Goal: Information Seeking & Learning: Learn about a topic

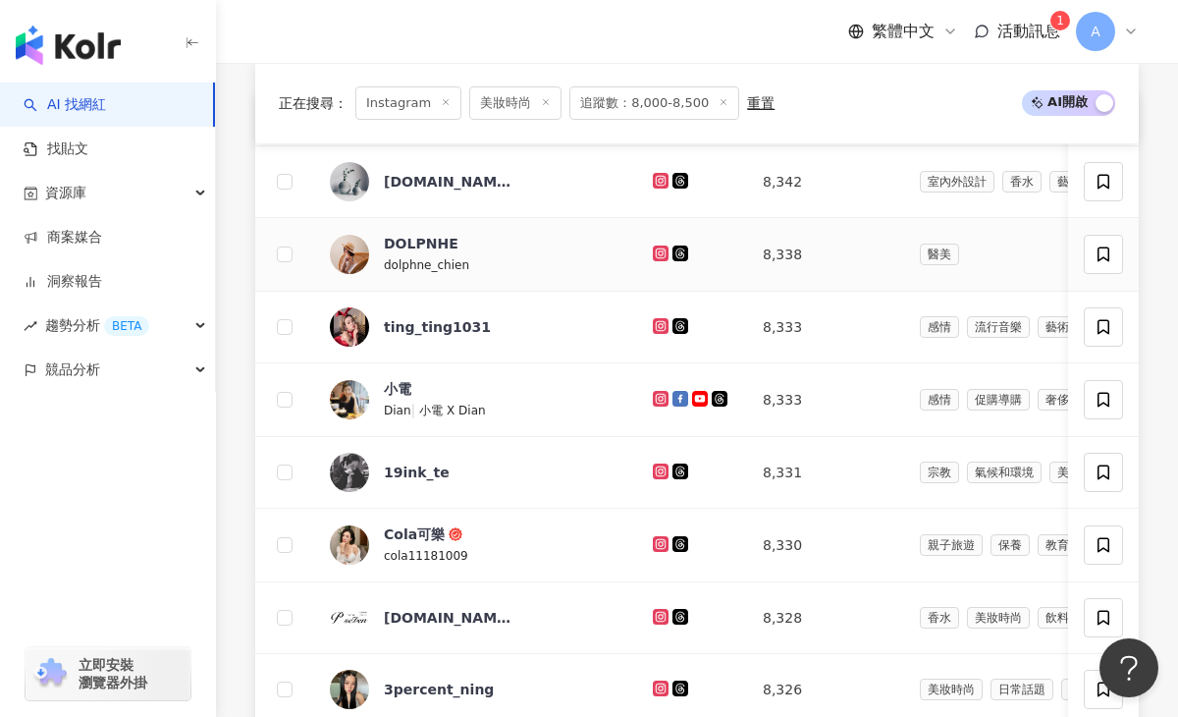
scroll to position [759, 0]
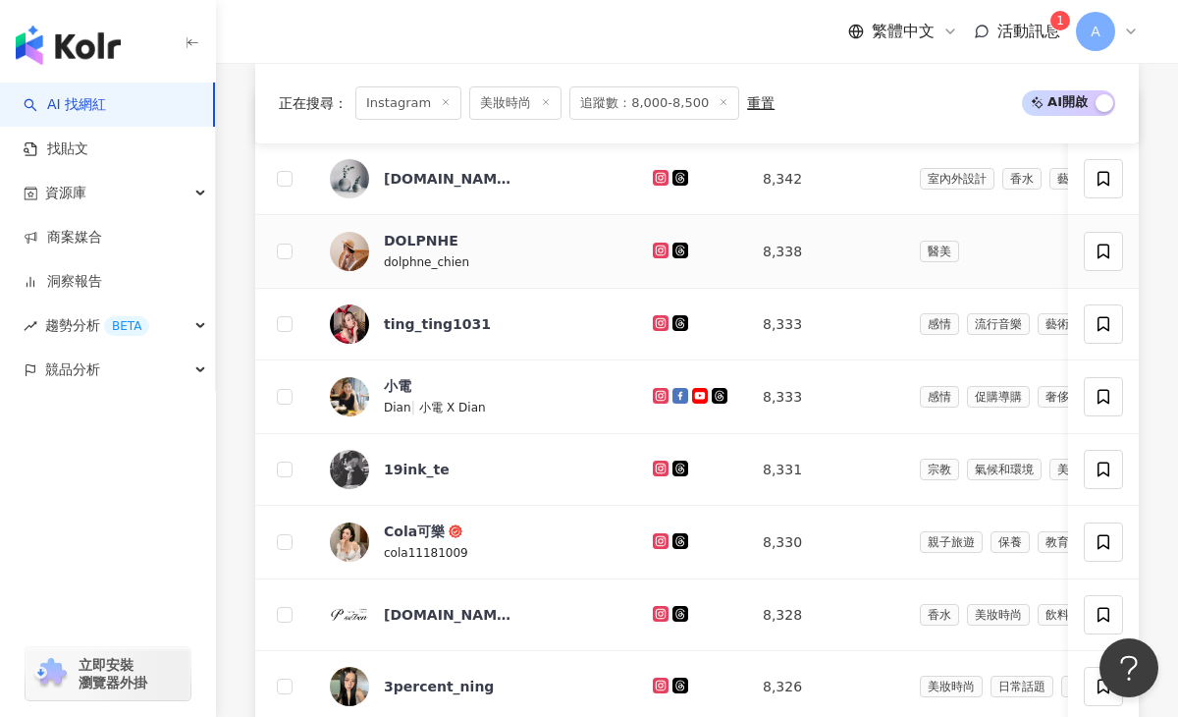
click at [653, 248] on icon at bounding box center [661, 251] width 16 height 16
click at [653, 328] on icon at bounding box center [661, 323] width 16 height 16
click at [655, 390] on icon at bounding box center [661, 396] width 13 height 12
click at [659, 395] on icon at bounding box center [660, 395] width 3 height 3
click at [657, 471] on icon at bounding box center [661, 468] width 8 height 8
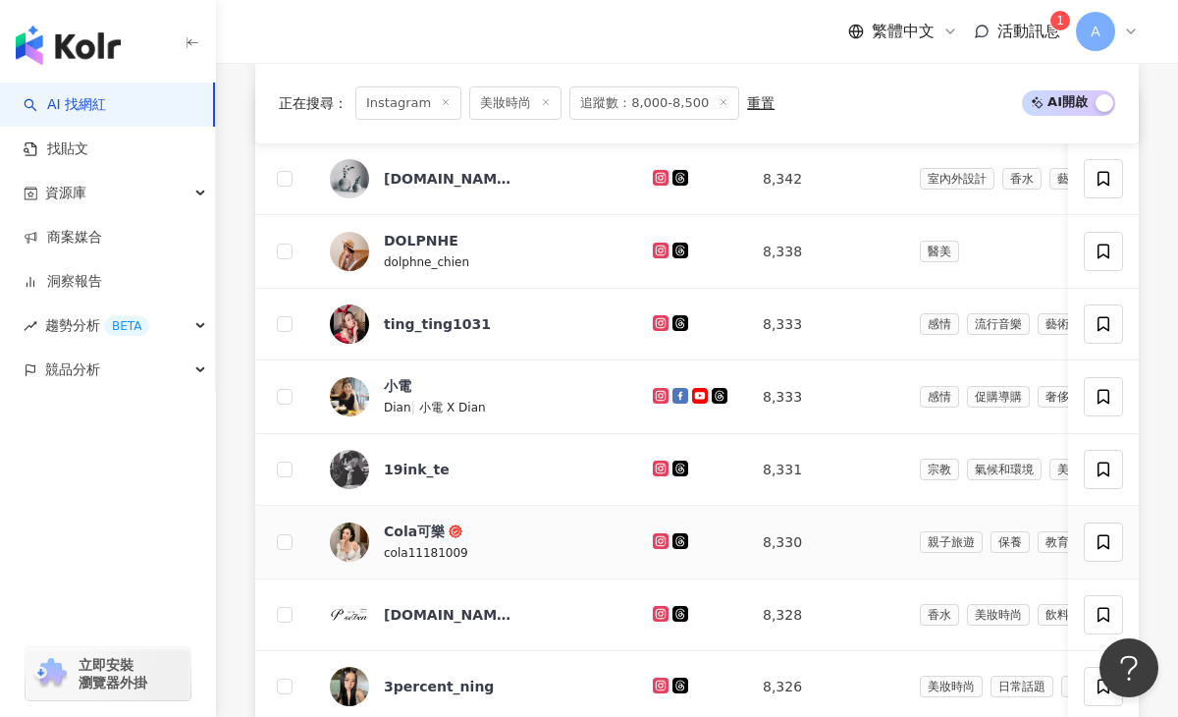
click at [655, 540] on icon at bounding box center [661, 541] width 13 height 12
click at [655, 683] on icon at bounding box center [661, 686] width 13 height 12
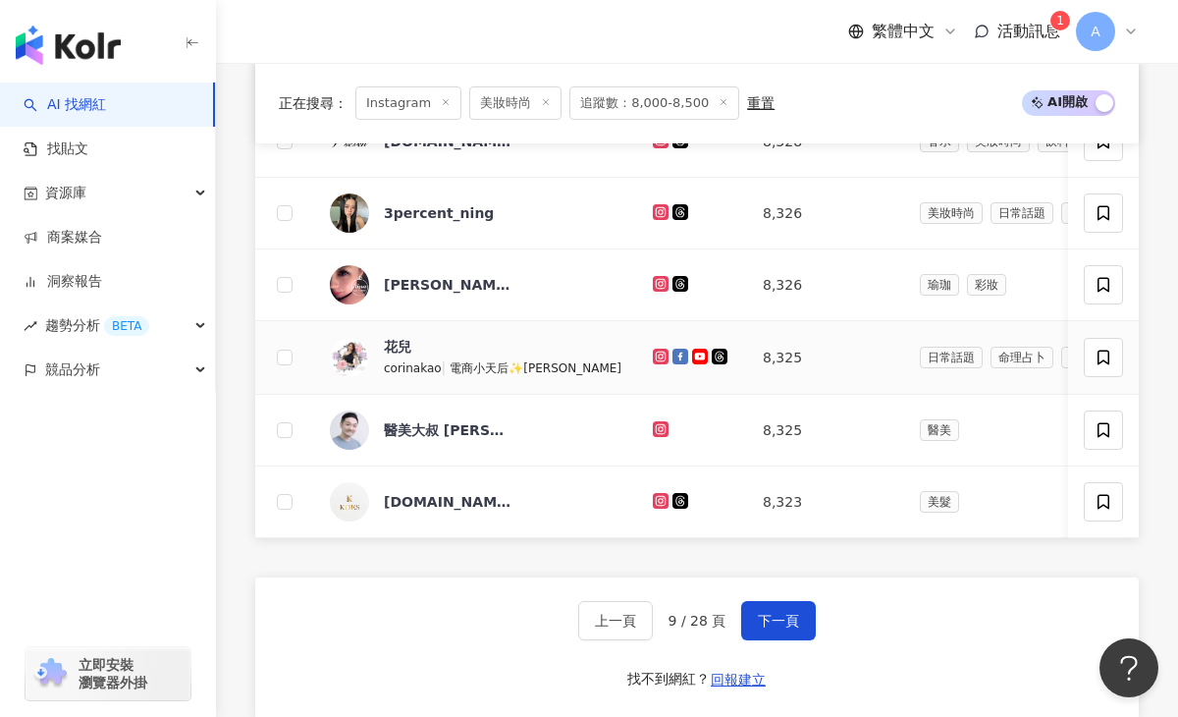
scroll to position [1288, 0]
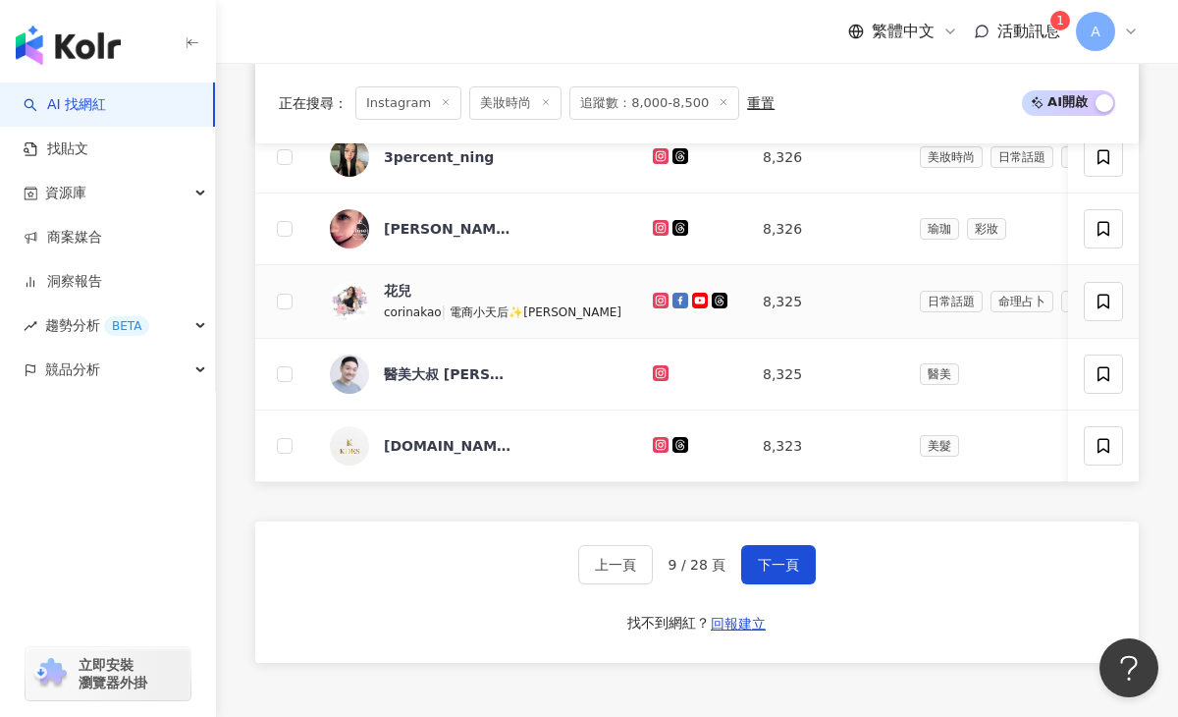
click at [657, 302] on icon at bounding box center [661, 300] width 8 height 8
click at [777, 573] on button "下一頁" at bounding box center [778, 564] width 75 height 39
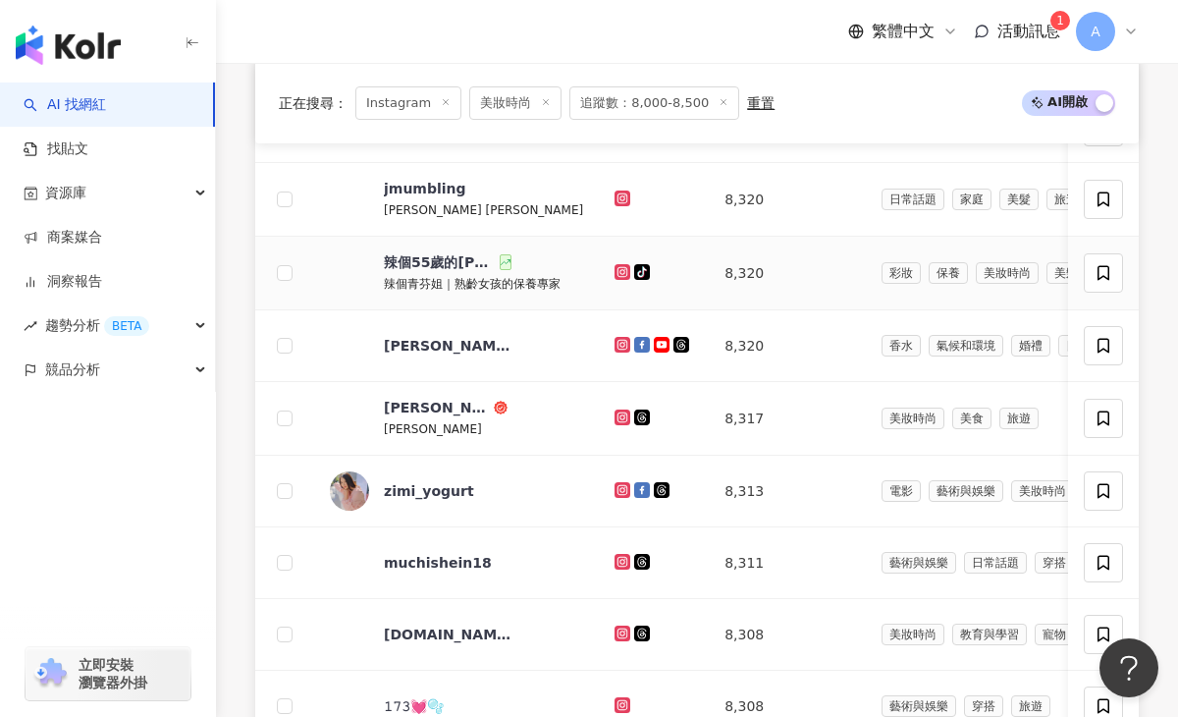
scroll to position [813, 0]
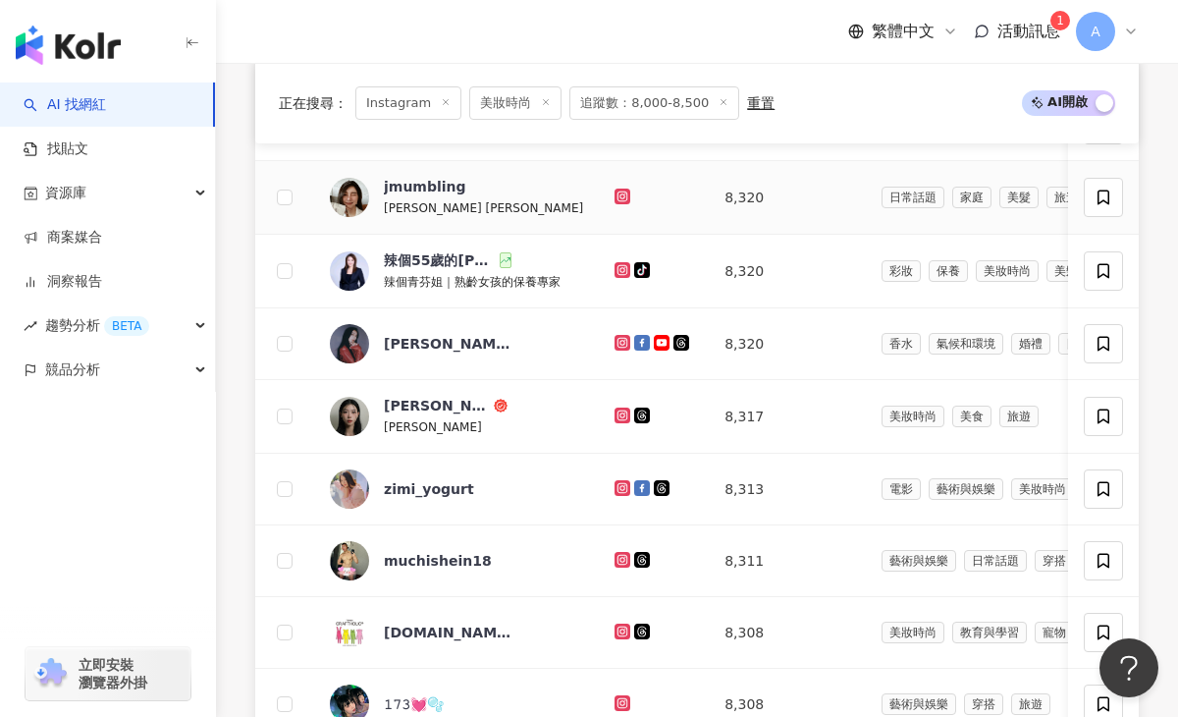
click at [617, 200] on icon at bounding box center [623, 197] width 13 height 12
click at [617, 268] on icon at bounding box center [623, 270] width 13 height 12
click at [619, 345] on icon at bounding box center [623, 342] width 8 height 8
click at [621, 489] on icon at bounding box center [622, 488] width 3 height 3
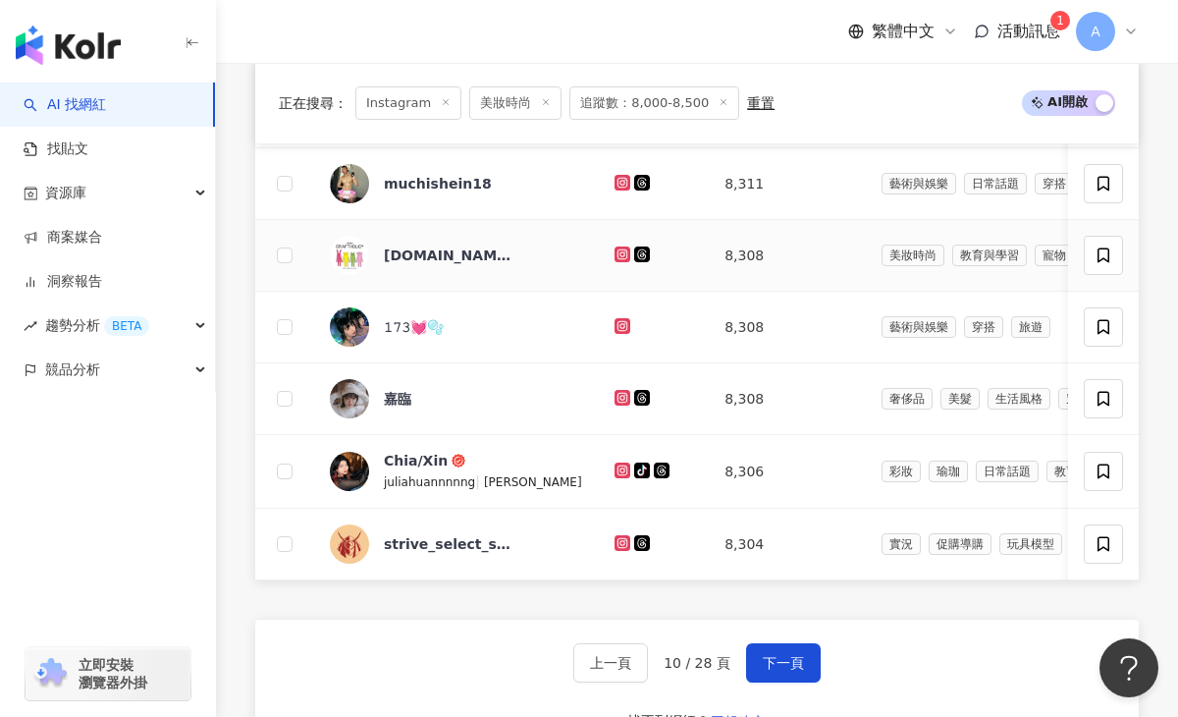
scroll to position [1206, 0]
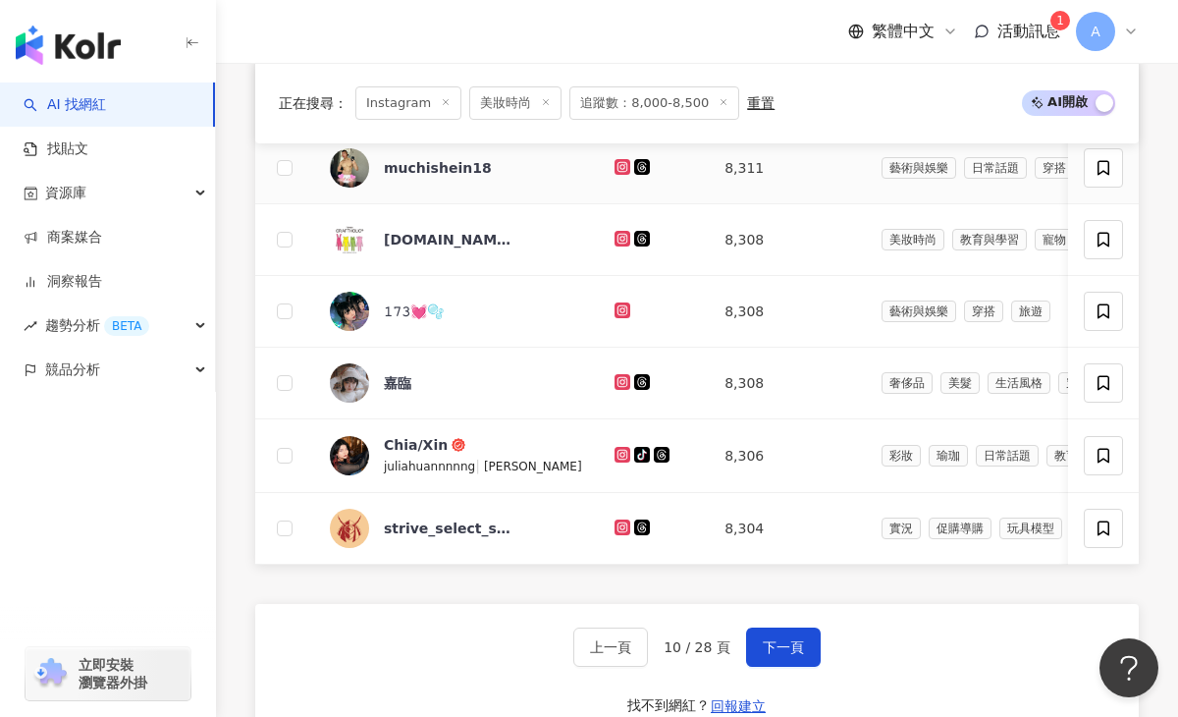
click at [615, 161] on icon at bounding box center [623, 167] width 16 height 16
click at [619, 312] on icon at bounding box center [623, 309] width 8 height 8
click at [619, 380] on icon at bounding box center [623, 381] width 8 height 8
click at [617, 456] on icon at bounding box center [623, 455] width 13 height 12
click at [757, 645] on button "下一頁" at bounding box center [783, 647] width 75 height 39
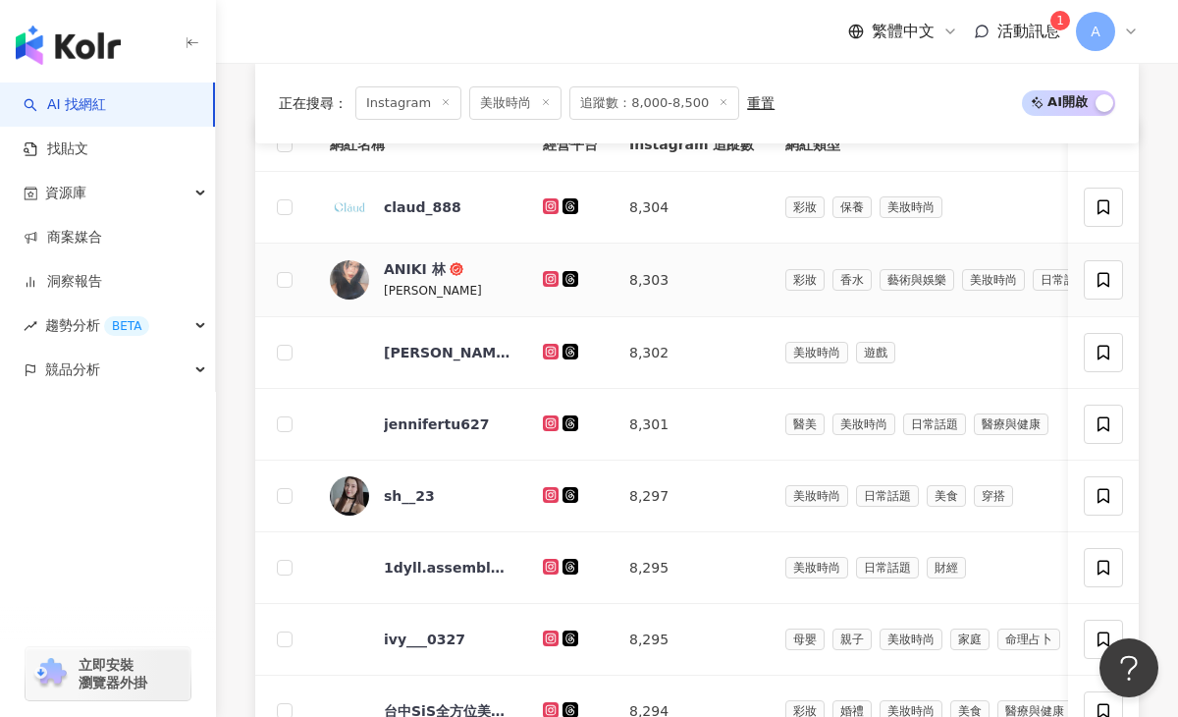
scroll to position [740, 0]
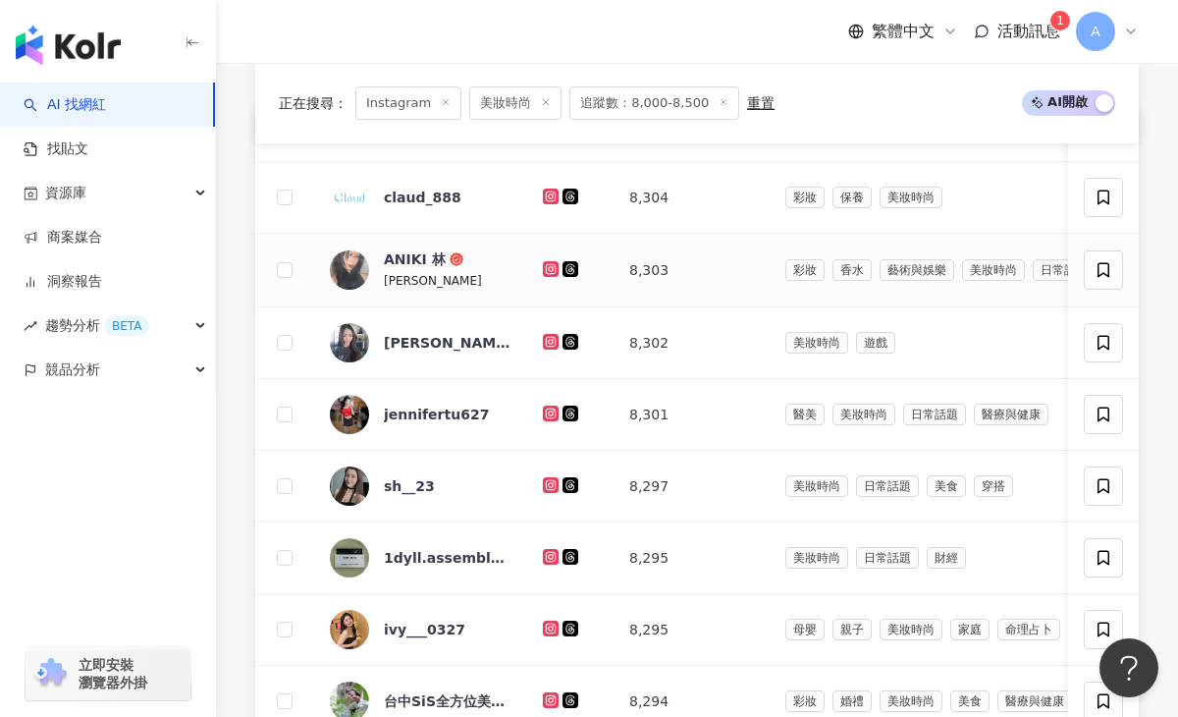
click at [547, 267] on icon at bounding box center [551, 268] width 8 height 8
click at [550, 337] on icon at bounding box center [551, 341] width 8 height 8
click at [551, 410] on icon at bounding box center [551, 413] width 8 height 8
click at [552, 482] on icon at bounding box center [551, 484] width 8 height 8
click at [554, 496] on td at bounding box center [570, 487] width 86 height 72
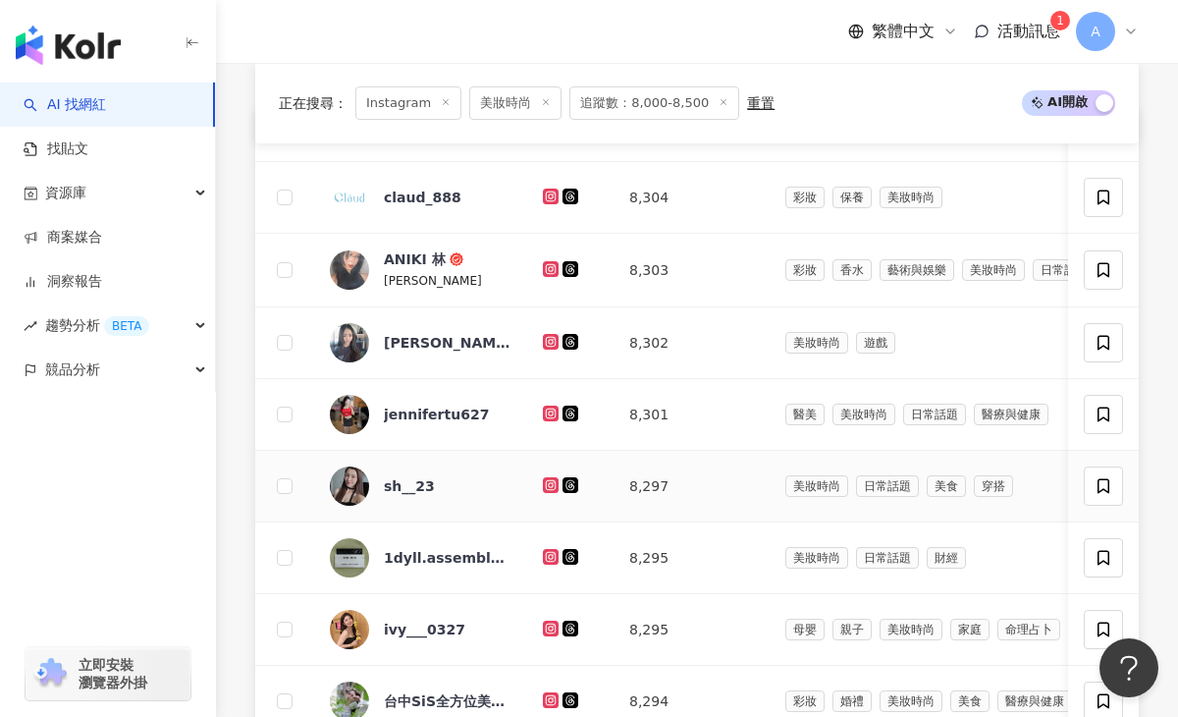
click at [554, 489] on icon at bounding box center [551, 485] width 16 height 16
click at [555, 554] on icon at bounding box center [551, 557] width 13 height 12
click at [554, 630] on icon at bounding box center [551, 628] width 8 height 8
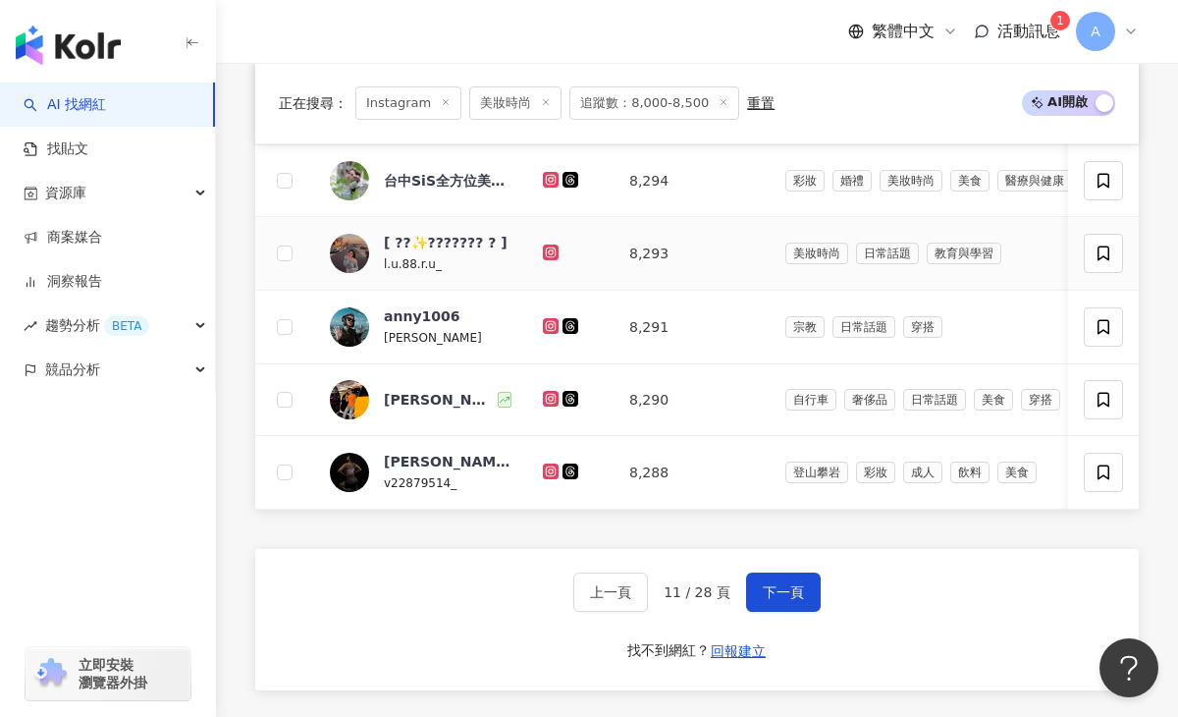
scroll to position [1262, 0]
click at [552, 252] on icon at bounding box center [551, 250] width 8 height 8
click at [556, 332] on icon at bounding box center [551, 325] width 16 height 16
click at [548, 396] on icon at bounding box center [551, 398] width 13 height 12
click at [549, 470] on icon at bounding box center [551, 471] width 13 height 12
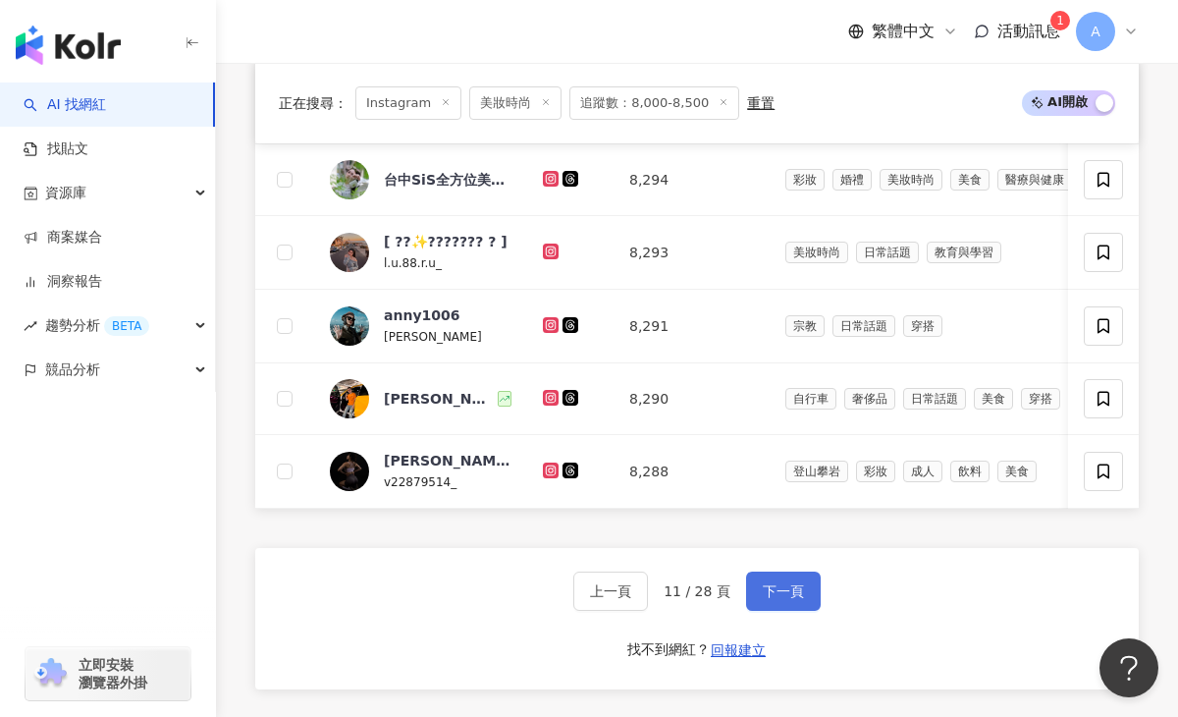
click at [786, 585] on span "下一頁" at bounding box center [783, 591] width 41 height 16
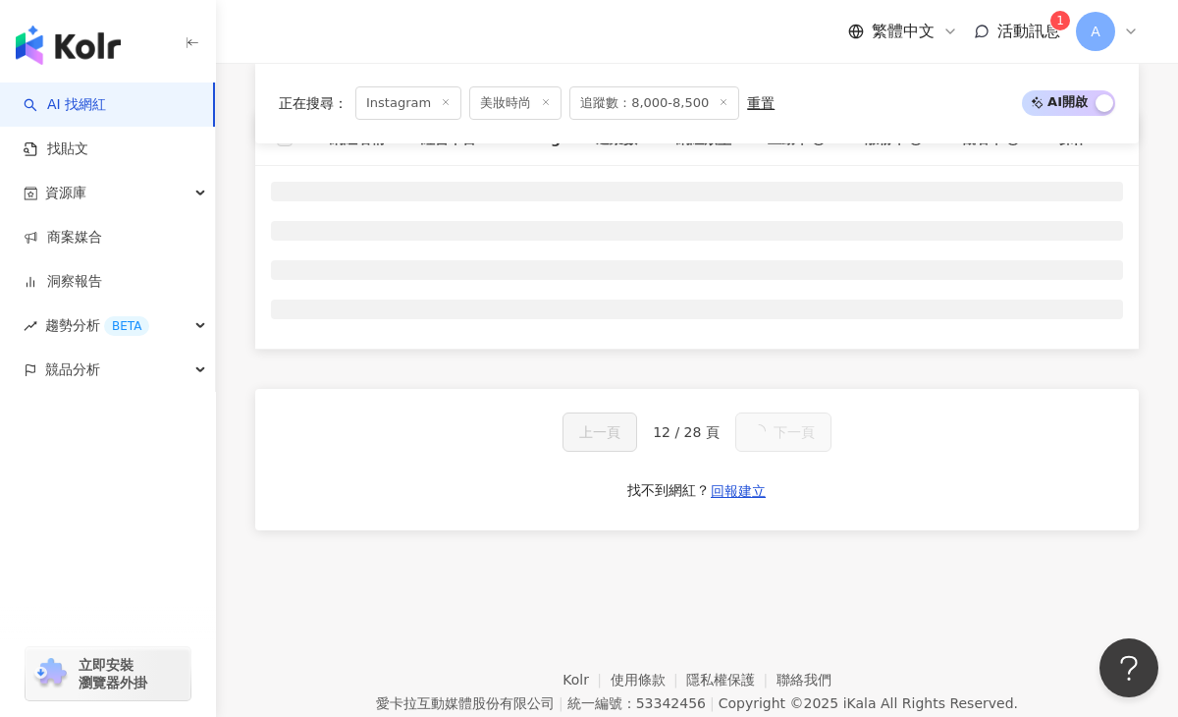
scroll to position [748, 0]
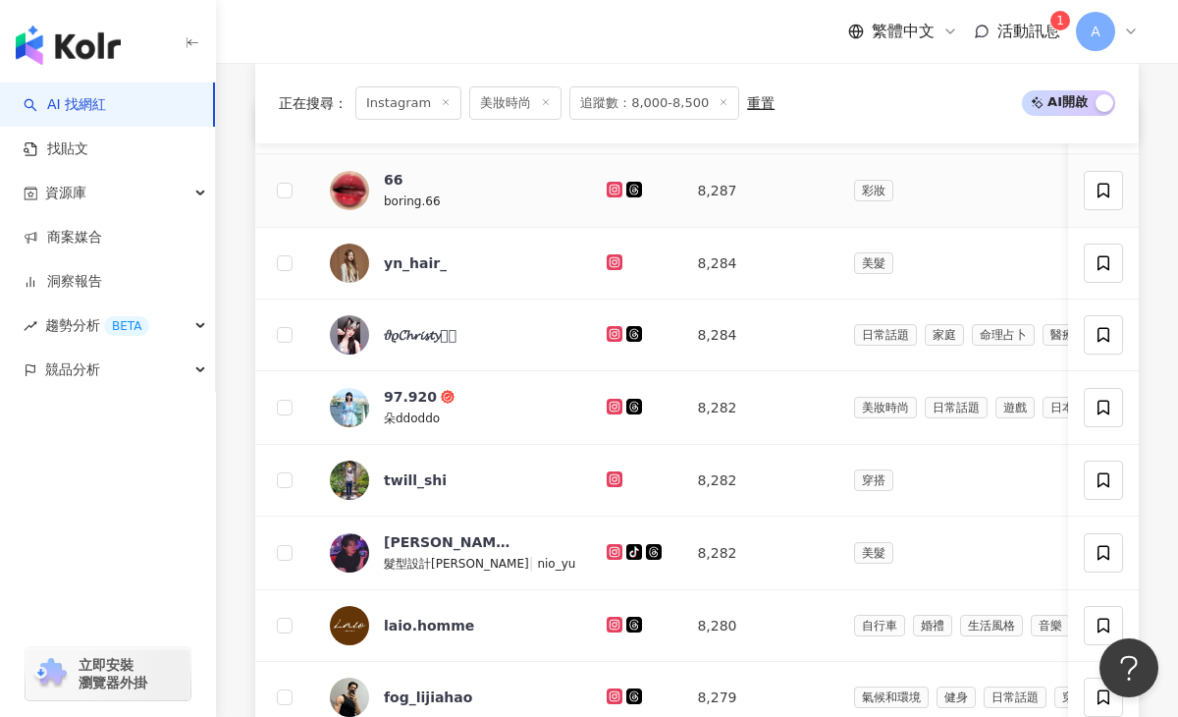
click at [611, 186] on icon at bounding box center [615, 189] width 8 height 8
click at [609, 260] on icon at bounding box center [615, 262] width 13 height 12
click at [607, 404] on icon at bounding box center [615, 407] width 16 height 16
click at [611, 335] on icon at bounding box center [615, 333] width 8 height 8
click at [611, 476] on icon at bounding box center [615, 478] width 8 height 8
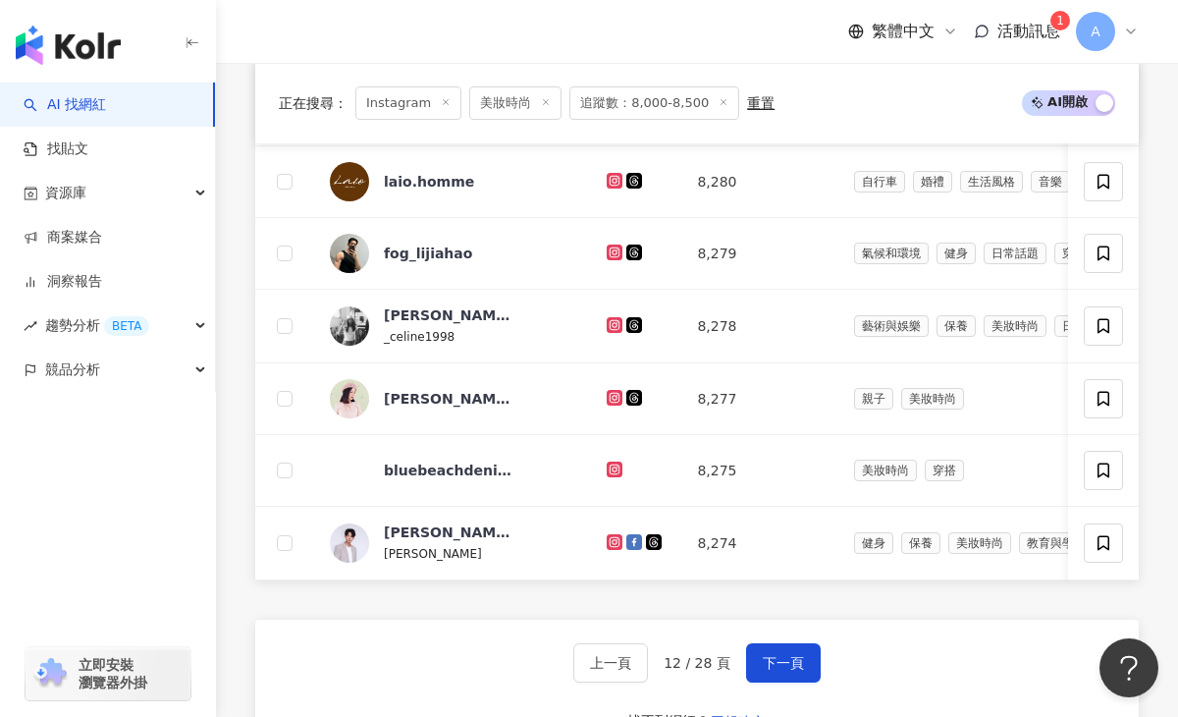
scroll to position [1252, 0]
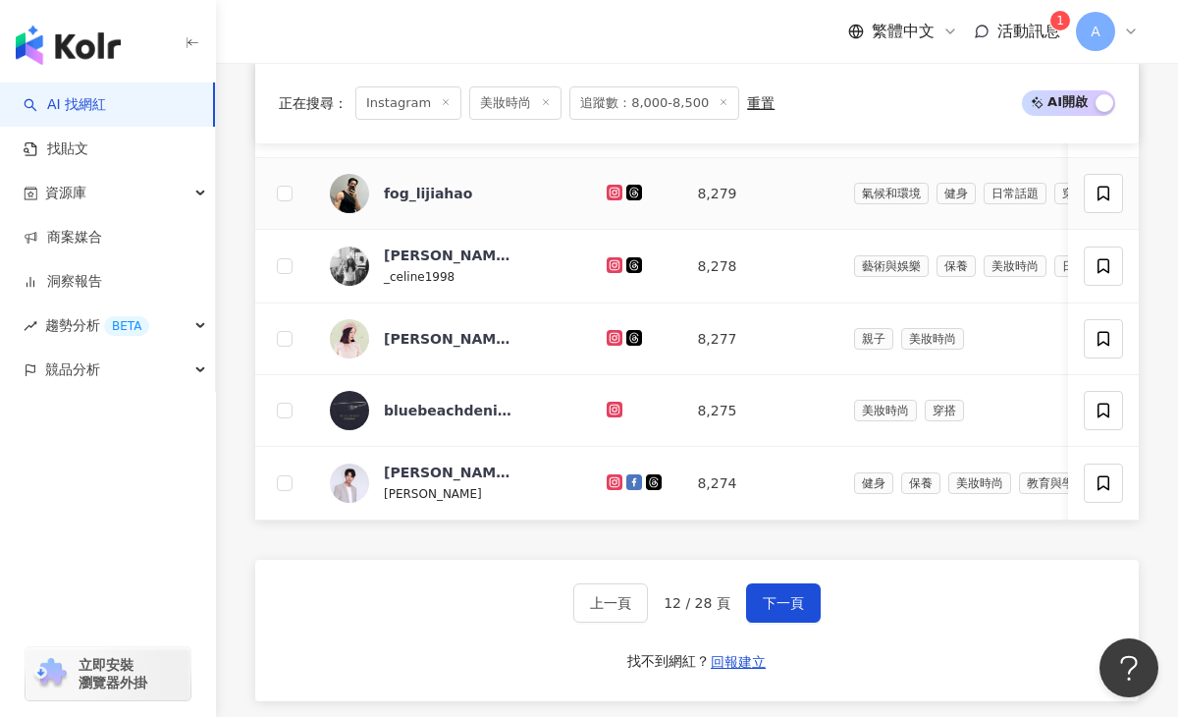
click at [607, 198] on icon at bounding box center [615, 193] width 16 height 16
click at [609, 263] on icon at bounding box center [615, 265] width 13 height 12
click at [609, 335] on icon at bounding box center [615, 338] width 13 height 12
click at [611, 480] on icon at bounding box center [615, 481] width 8 height 8
click at [773, 616] on button "下一頁" at bounding box center [783, 602] width 75 height 39
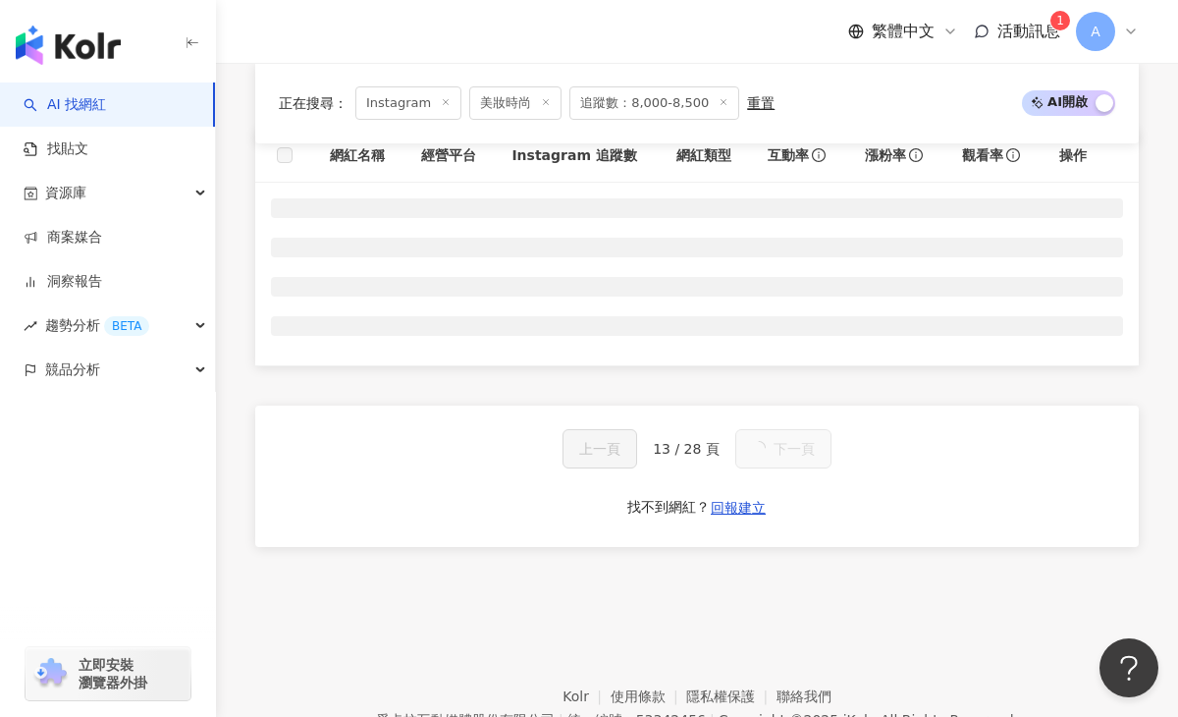
scroll to position [746, 0]
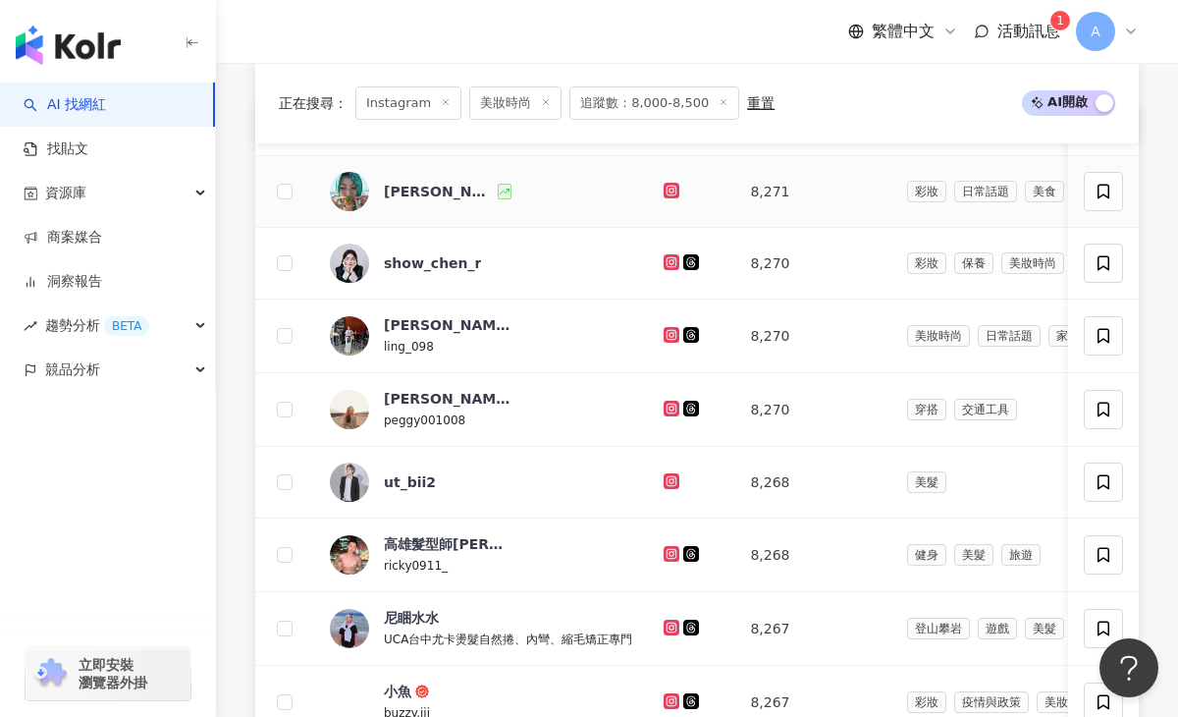
click at [676, 187] on icon at bounding box center [672, 191] width 13 height 12
click at [675, 264] on icon at bounding box center [672, 261] width 8 height 8
click at [674, 336] on icon at bounding box center [672, 335] width 13 height 12
click at [681, 412] on link at bounding box center [674, 410] width 20 height 16
click at [669, 475] on icon at bounding box center [672, 481] width 13 height 12
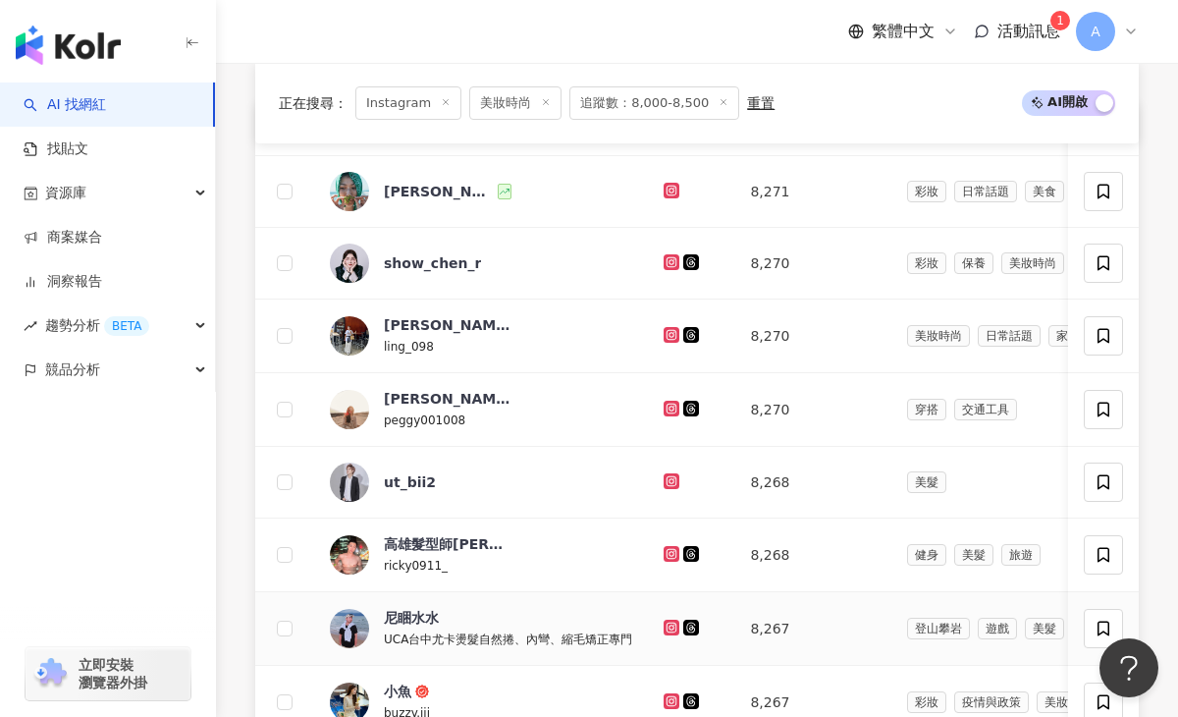
click at [672, 620] on icon at bounding box center [672, 628] width 16 height 16
click at [673, 695] on icon at bounding box center [672, 701] width 16 height 16
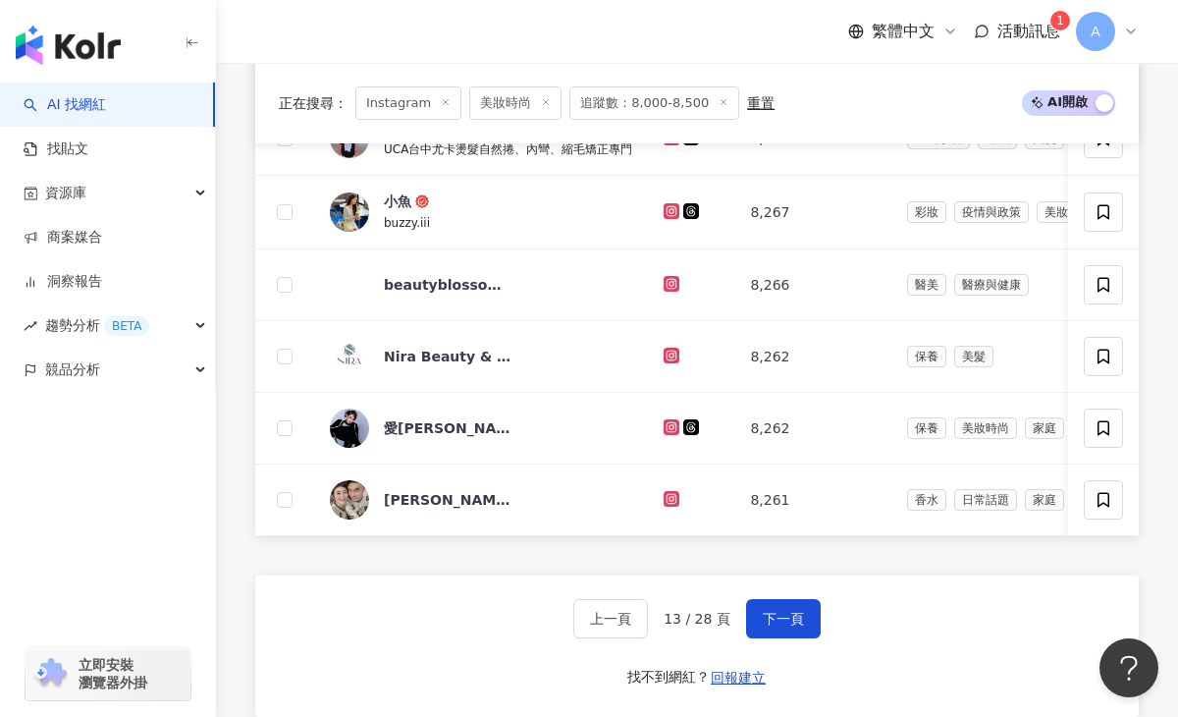
scroll to position [1237, 0]
click at [674, 205] on icon at bounding box center [672, 210] width 13 height 12
click at [674, 426] on icon at bounding box center [672, 425] width 8 height 8
click at [668, 503] on icon at bounding box center [672, 498] width 16 height 16
click at [764, 628] on button "下一頁" at bounding box center [783, 617] width 75 height 39
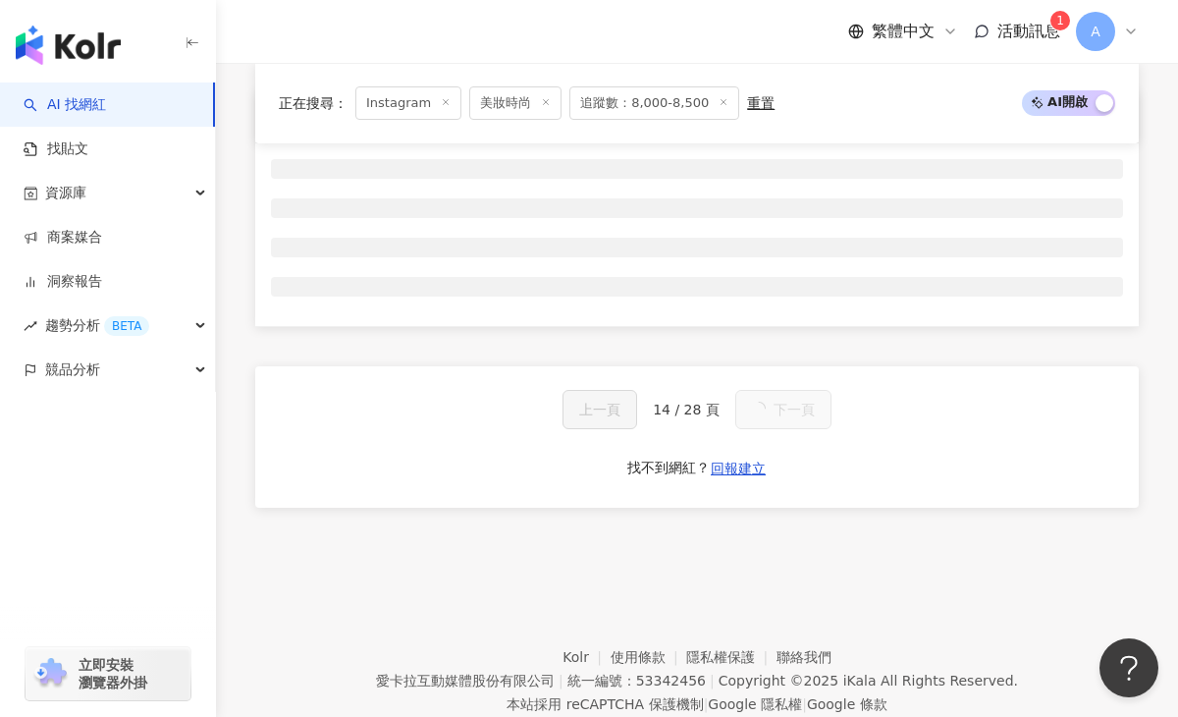
scroll to position [768, 0]
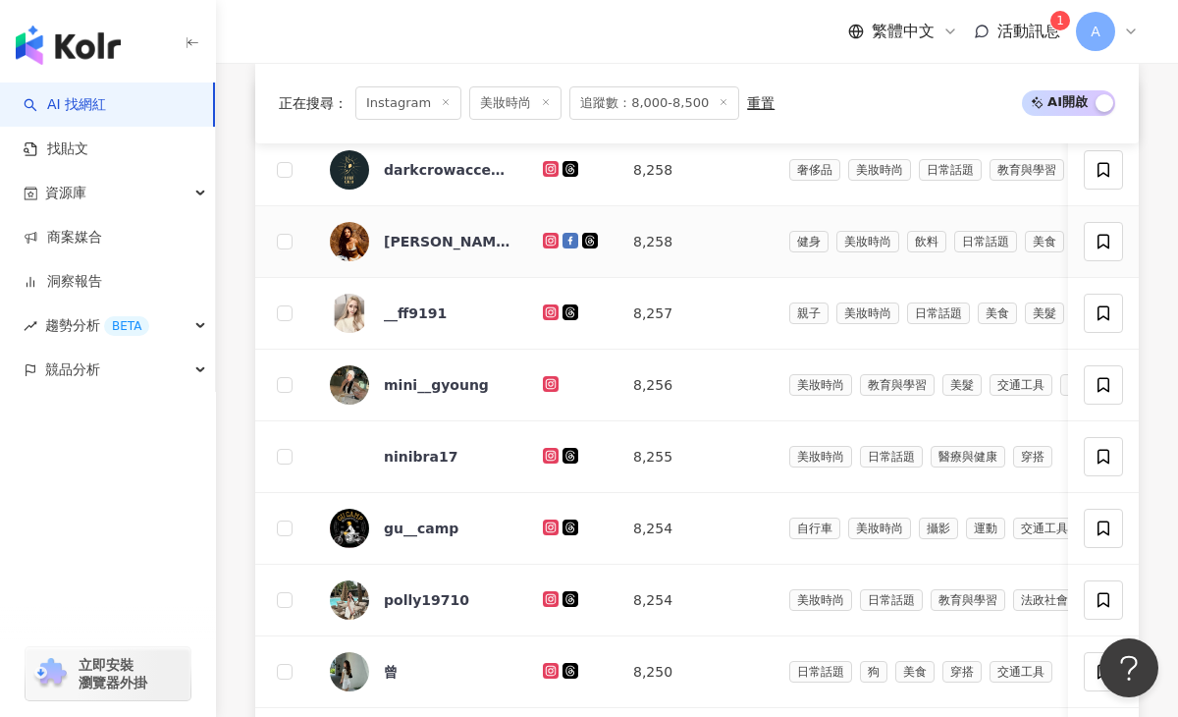
click at [550, 240] on icon at bounding box center [550, 240] width 3 height 3
click at [544, 308] on icon at bounding box center [551, 312] width 16 height 16
click at [548, 384] on icon at bounding box center [551, 384] width 13 height 12
click at [551, 522] on icon at bounding box center [551, 526] width 8 height 8
click at [549, 598] on icon at bounding box center [550, 598] width 3 height 3
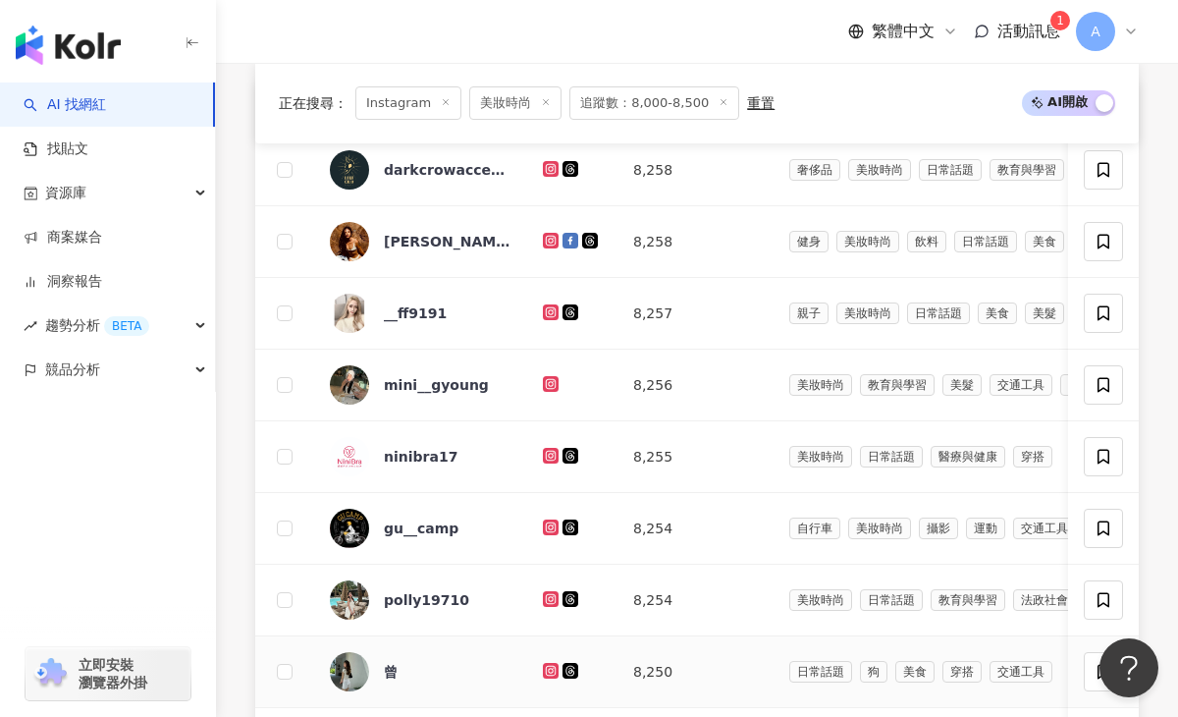
click at [545, 666] on g at bounding box center [551, 671] width 16 height 16
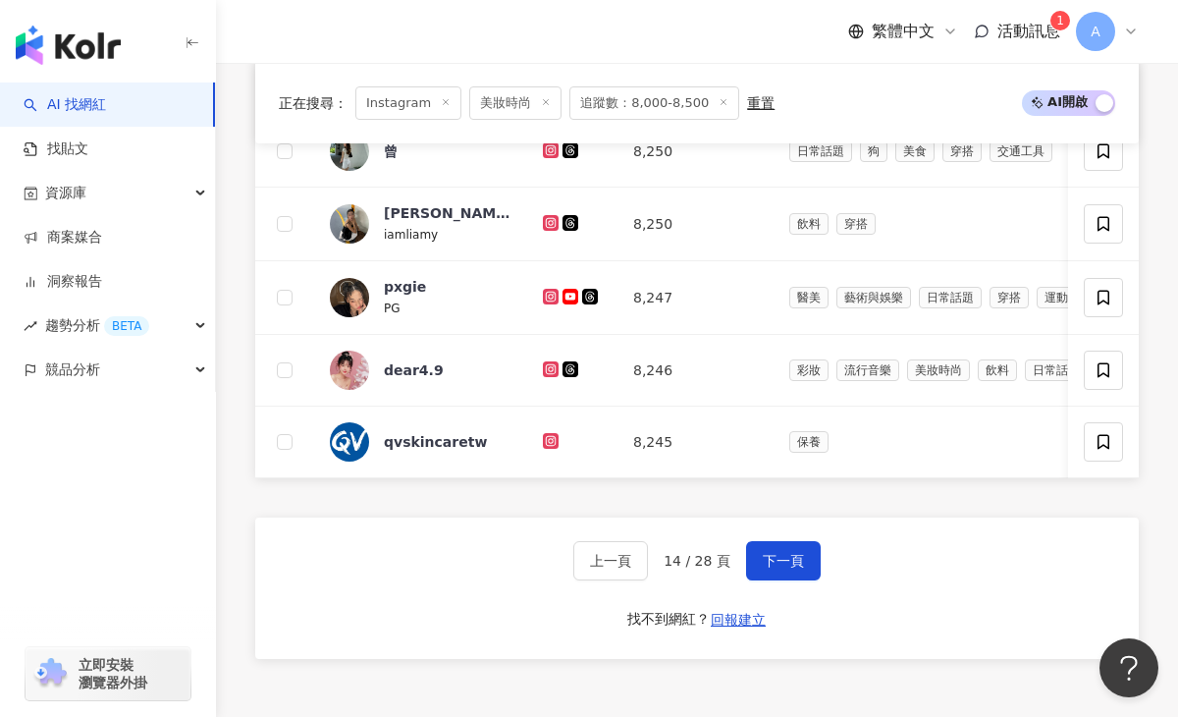
scroll to position [1317, 0]
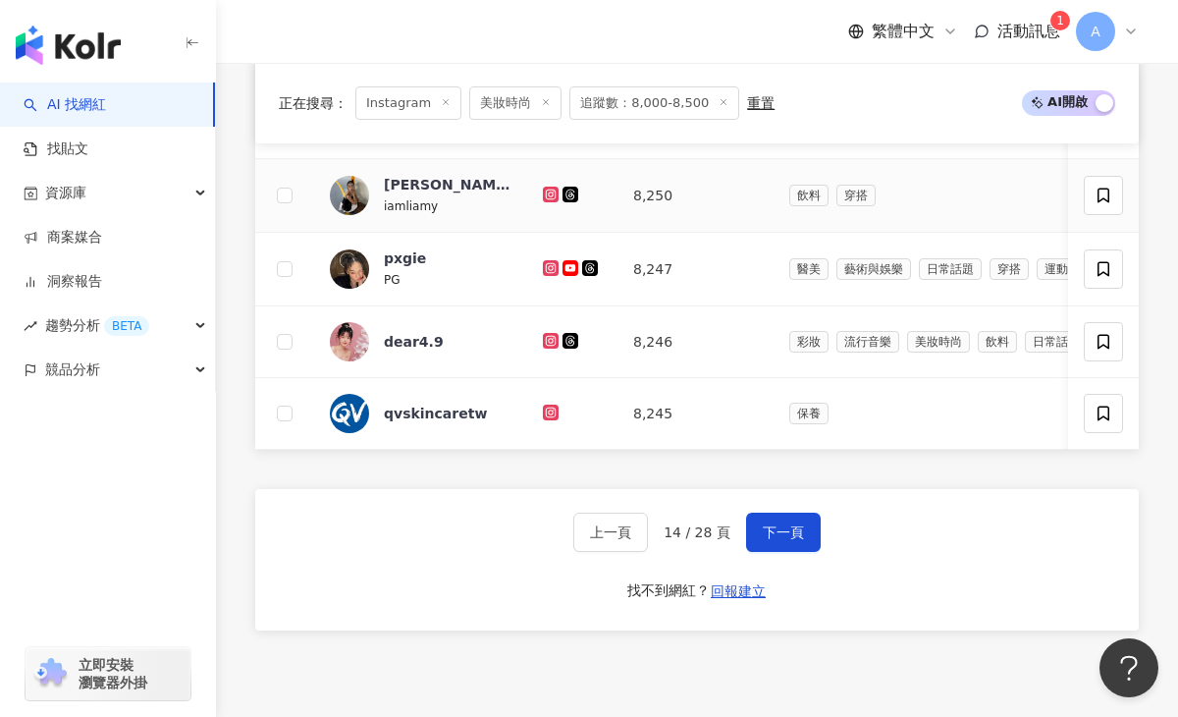
click at [554, 194] on icon at bounding box center [551, 194] width 8 height 8
click at [544, 262] on icon at bounding box center [551, 268] width 16 height 16
click at [555, 341] on icon at bounding box center [551, 341] width 13 height 12
click at [755, 546] on button "下一頁" at bounding box center [783, 532] width 75 height 39
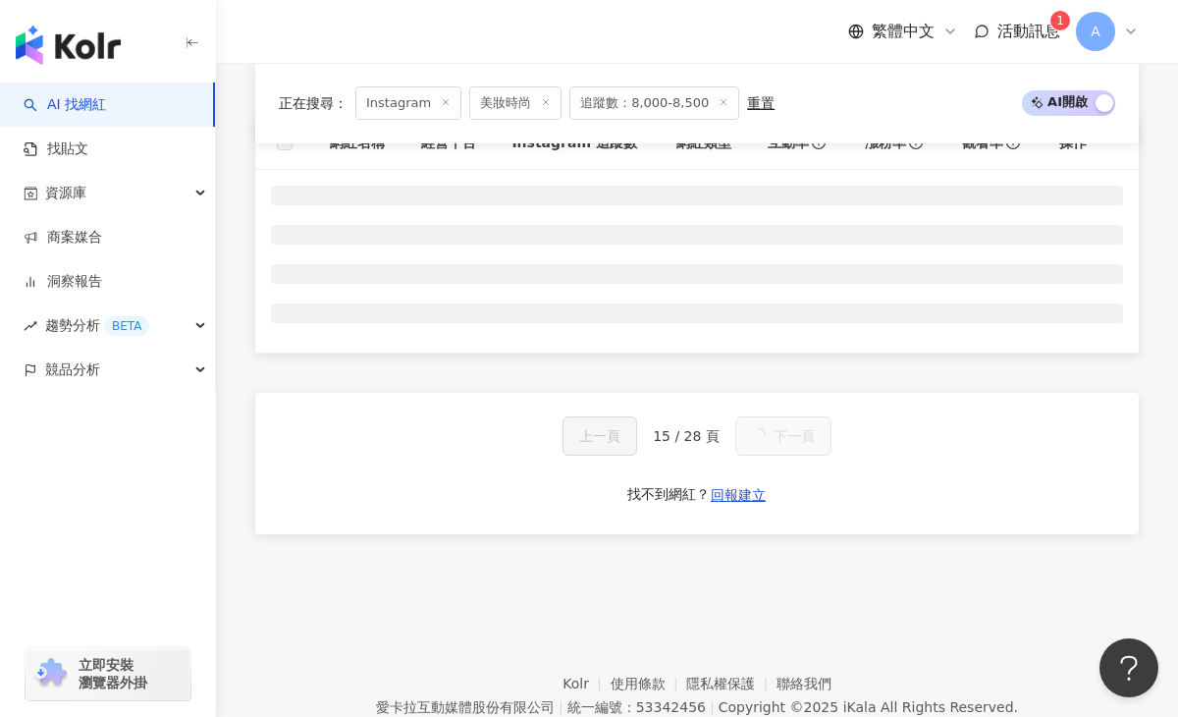
scroll to position [737, 0]
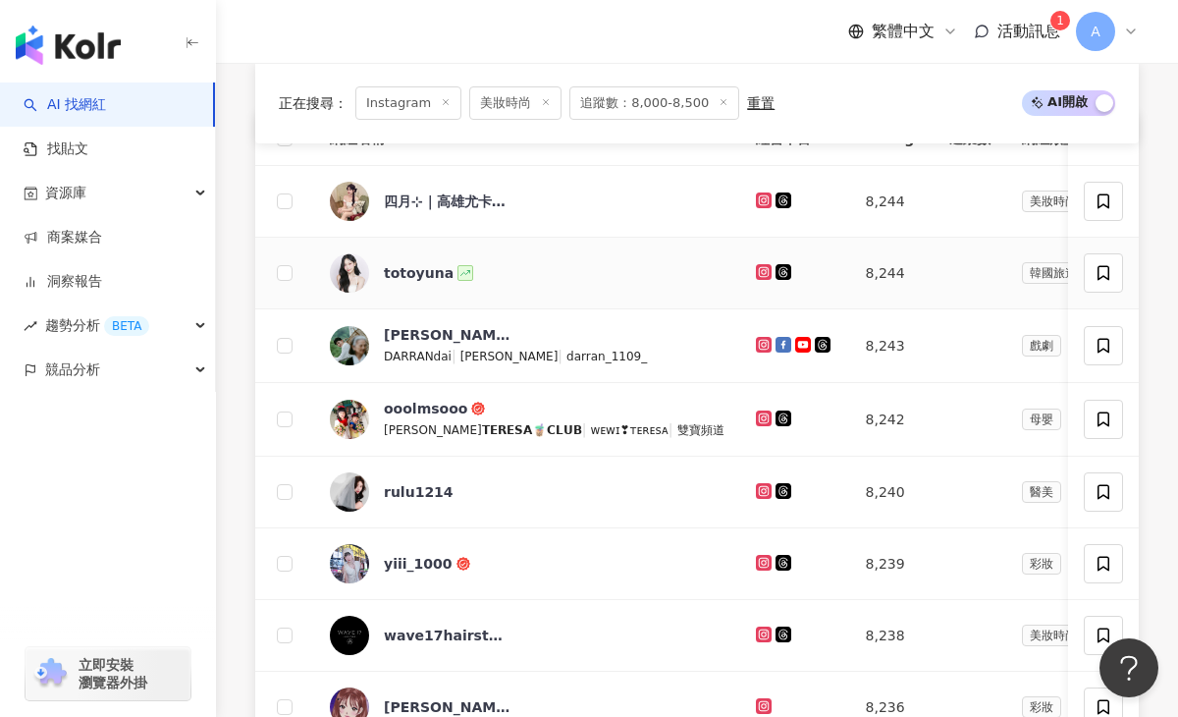
click at [759, 269] on icon at bounding box center [763, 271] width 8 height 8
click at [740, 341] on td at bounding box center [795, 346] width 110 height 74
click at [758, 348] on icon at bounding box center [764, 345] width 13 height 12
click at [756, 413] on icon at bounding box center [764, 419] width 16 height 16
click at [759, 488] on icon at bounding box center [763, 490] width 8 height 8
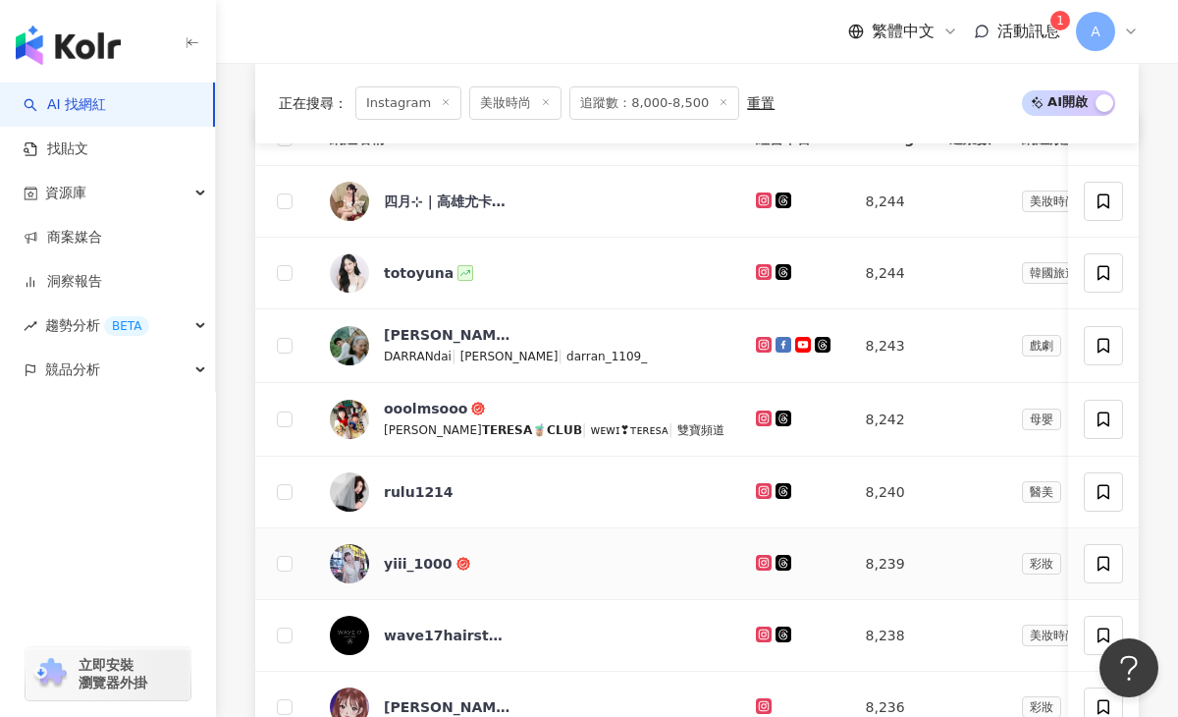
click at [740, 575] on td at bounding box center [795, 564] width 110 height 72
click at [756, 572] on div at bounding box center [795, 564] width 79 height 22
click at [756, 568] on icon at bounding box center [764, 563] width 16 height 16
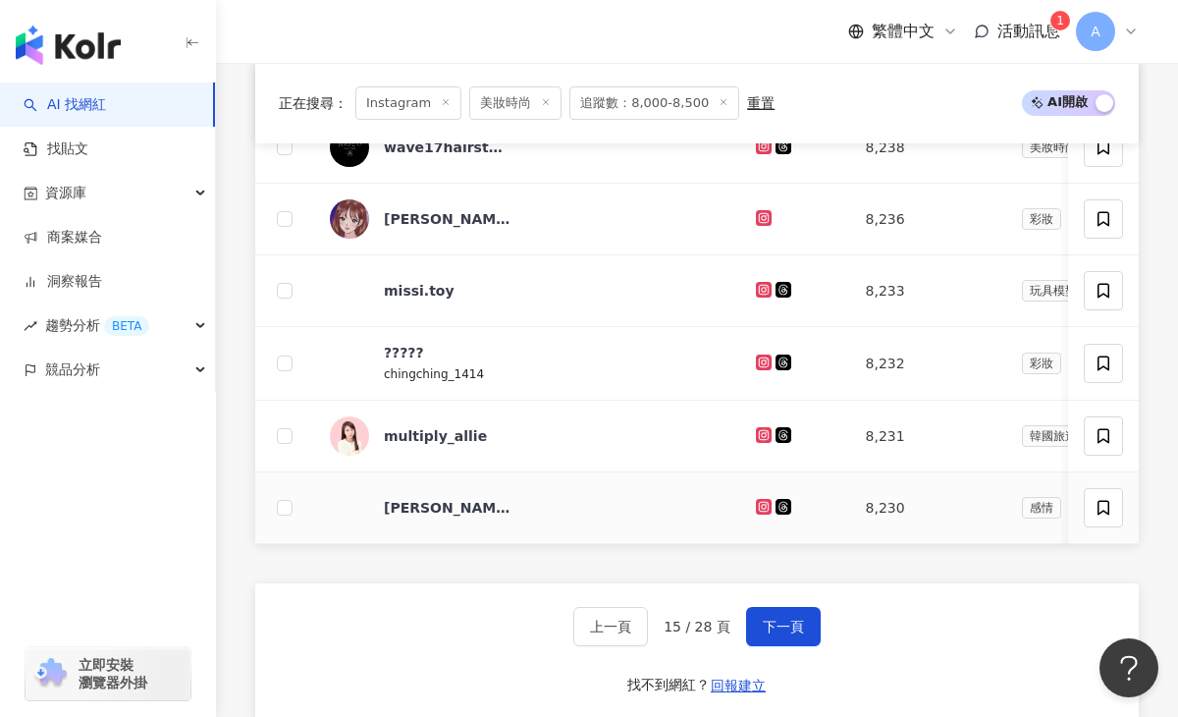
scroll to position [1232, 0]
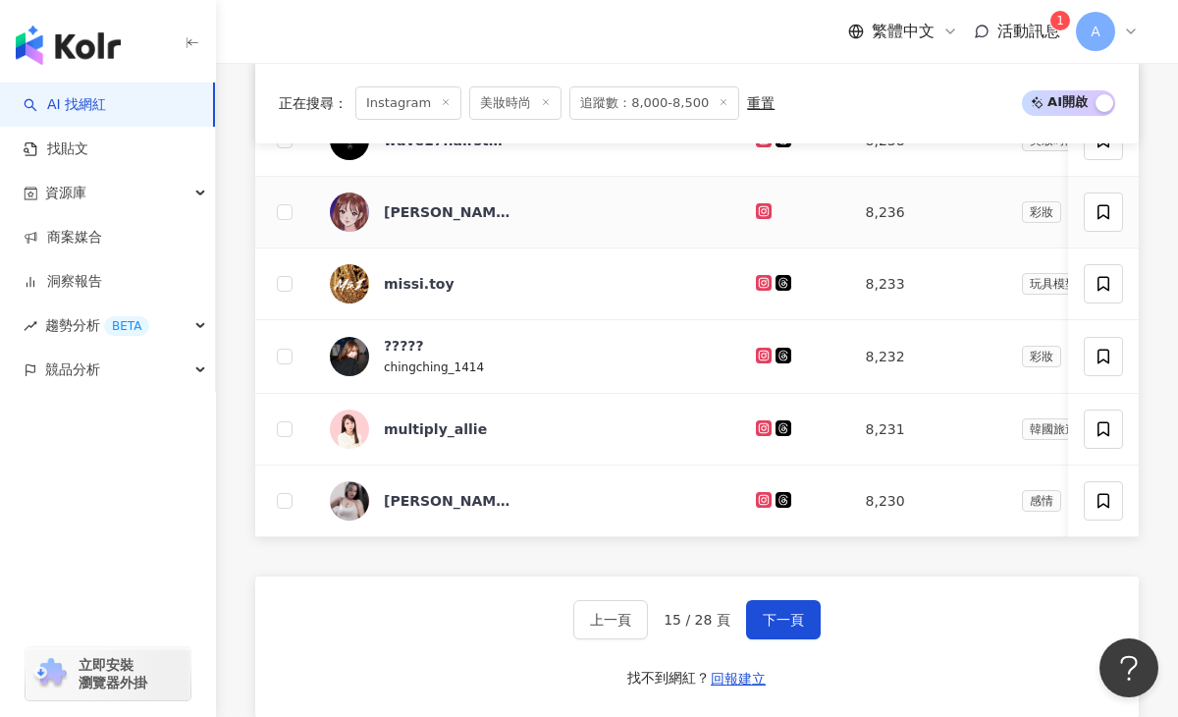
click at [759, 210] on icon at bounding box center [763, 210] width 8 height 8
click at [759, 356] on icon at bounding box center [763, 355] width 8 height 8
click at [759, 430] on icon at bounding box center [763, 427] width 8 height 8
click at [762, 500] on icon at bounding box center [763, 499] width 3 height 3
click at [759, 357] on icon at bounding box center [763, 355] width 8 height 8
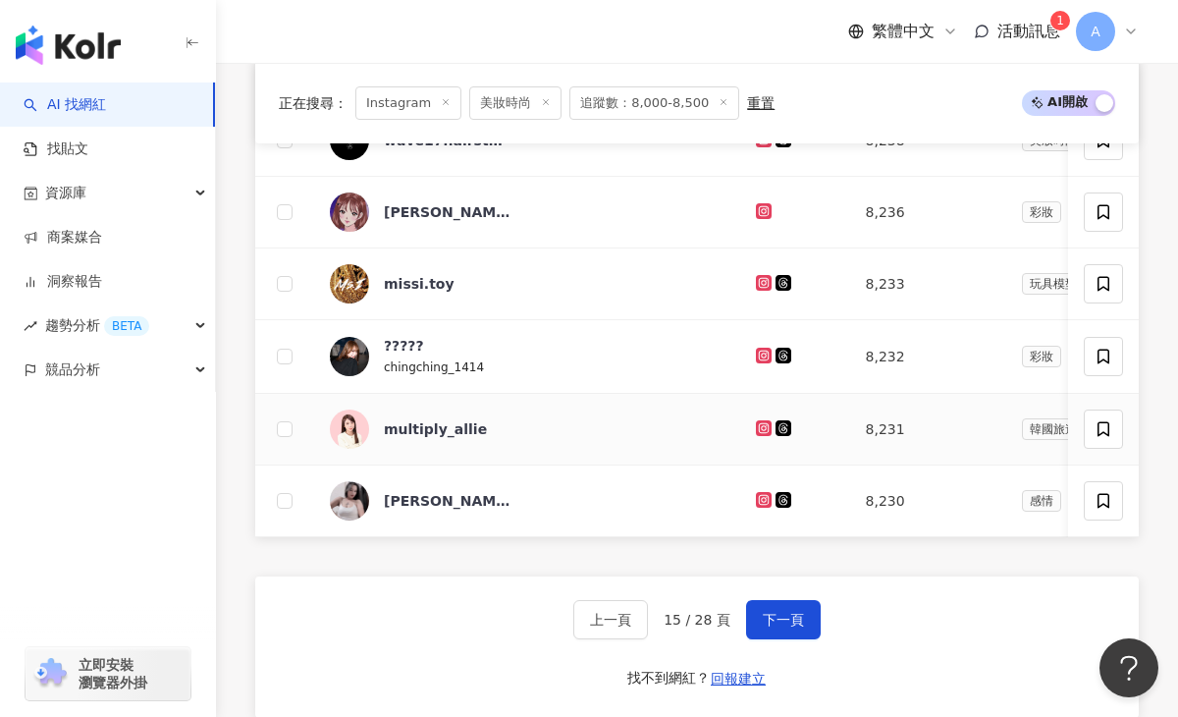
click at [759, 423] on icon at bounding box center [763, 427] width 8 height 8
click at [758, 500] on icon at bounding box center [764, 500] width 13 height 12
click at [780, 623] on span "下一頁" at bounding box center [783, 620] width 41 height 16
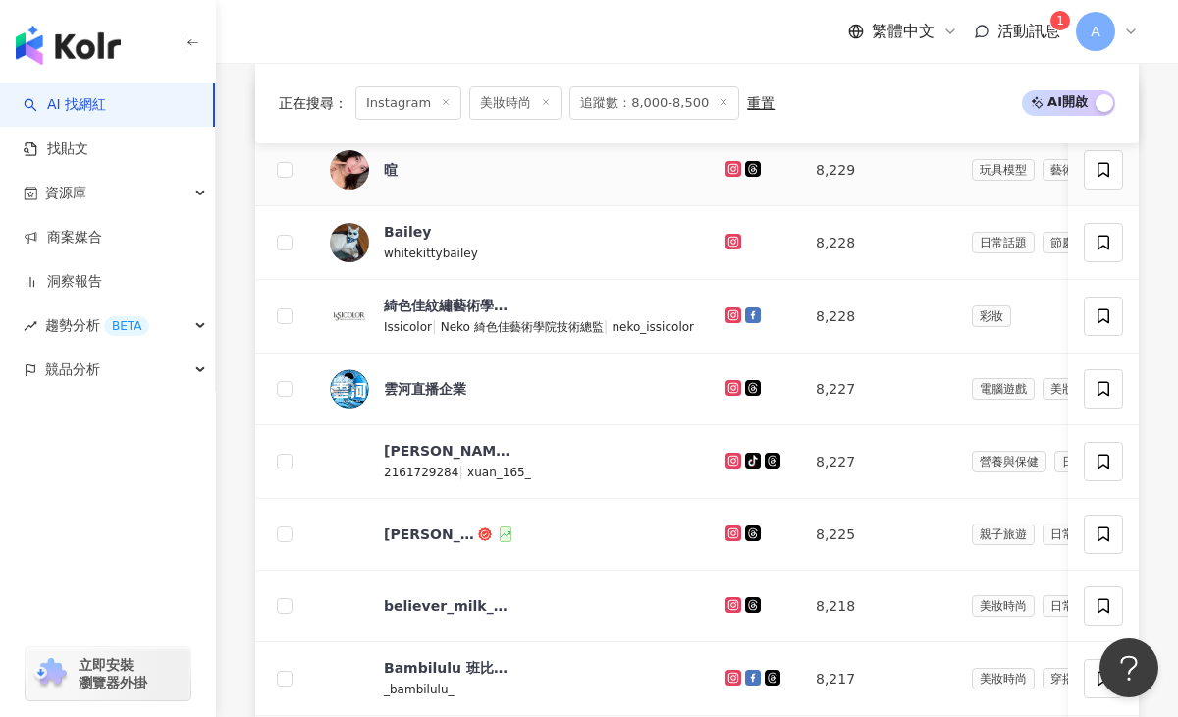
scroll to position [773, 0]
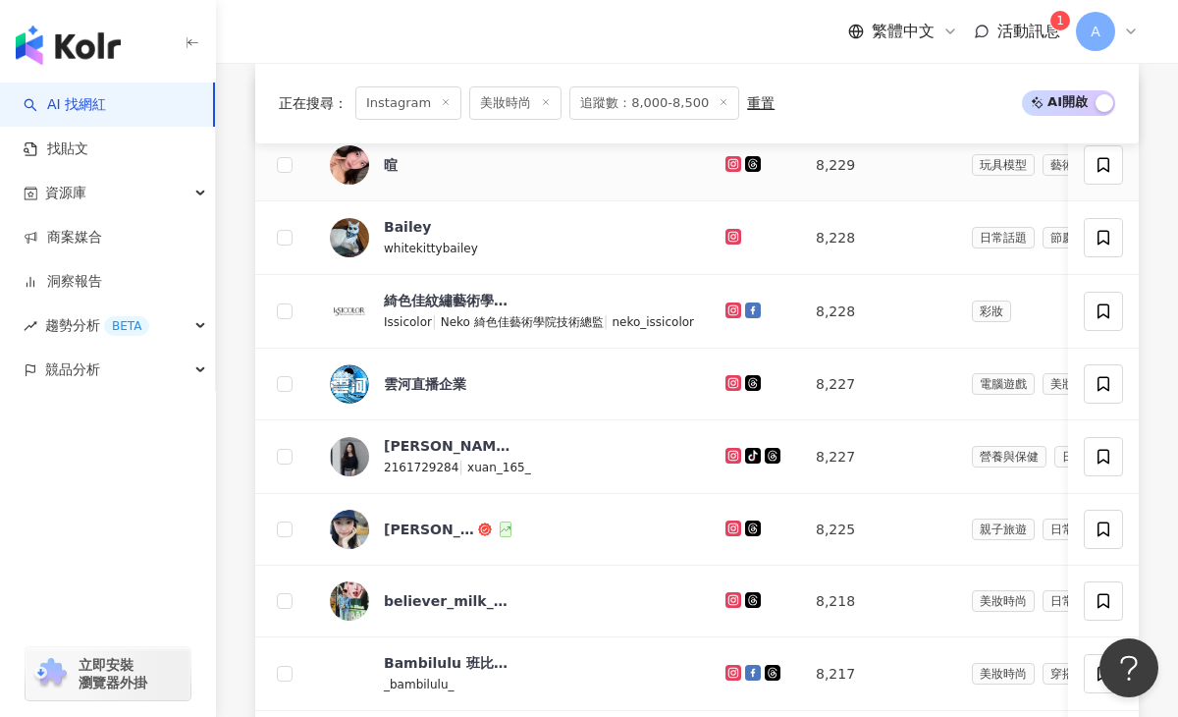
click at [734, 158] on icon at bounding box center [734, 164] width 13 height 12
click at [737, 234] on icon at bounding box center [734, 237] width 13 height 12
click at [730, 453] on icon at bounding box center [734, 455] width 8 height 8
click at [730, 530] on icon at bounding box center [734, 527] width 8 height 8
click at [731, 600] on icon at bounding box center [734, 600] width 13 height 12
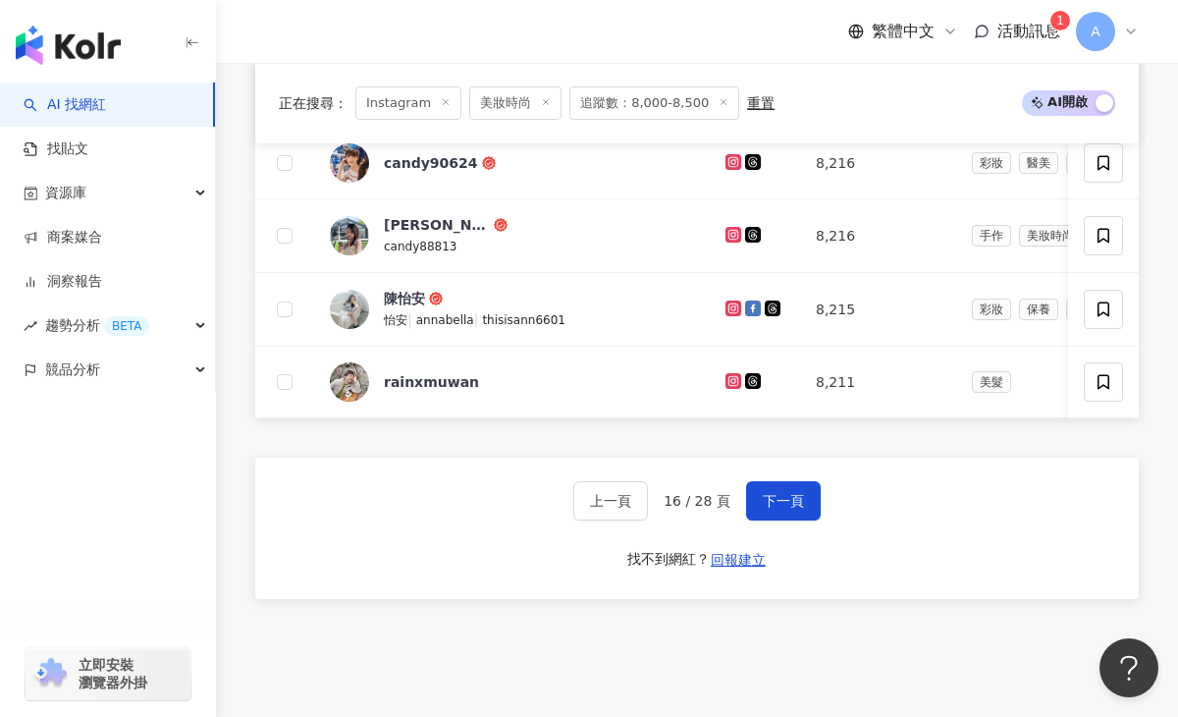
scroll to position [1357, 0]
click at [733, 159] on icon at bounding box center [733, 160] width 3 height 3
click at [736, 232] on icon at bounding box center [734, 233] width 8 height 8
click at [736, 305] on icon at bounding box center [734, 306] width 8 height 8
click at [728, 378] on icon at bounding box center [734, 380] width 13 height 12
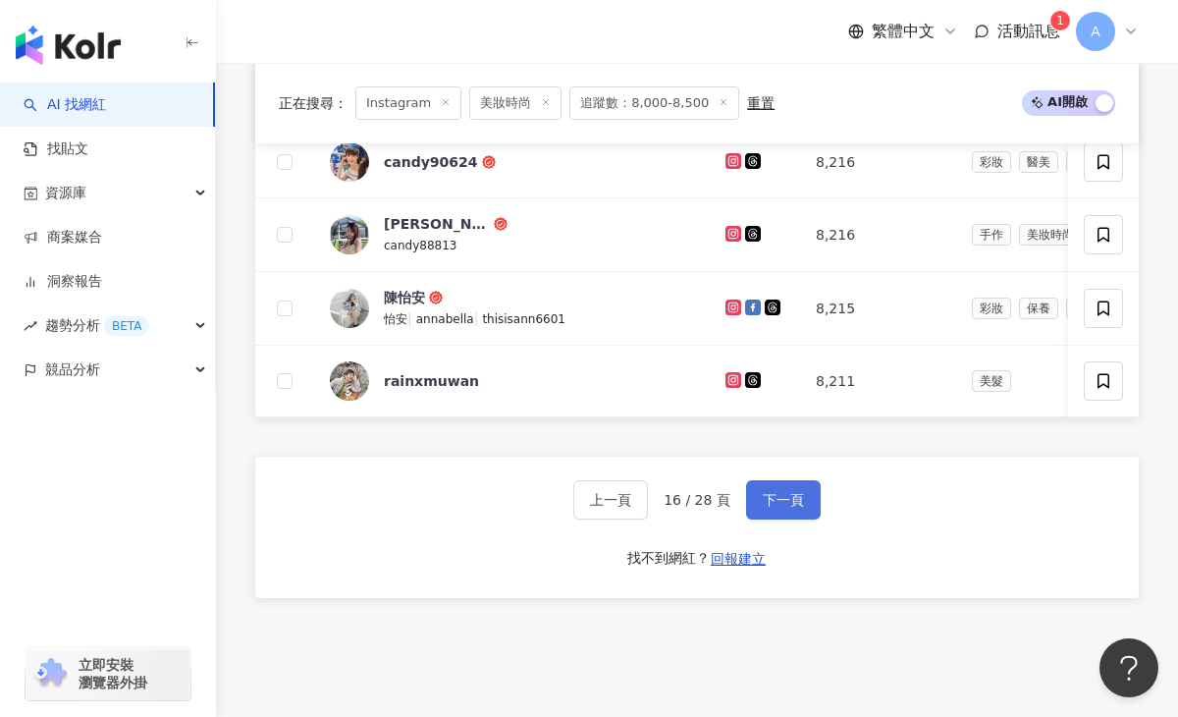
click at [794, 505] on span "下一頁" at bounding box center [783, 500] width 41 height 16
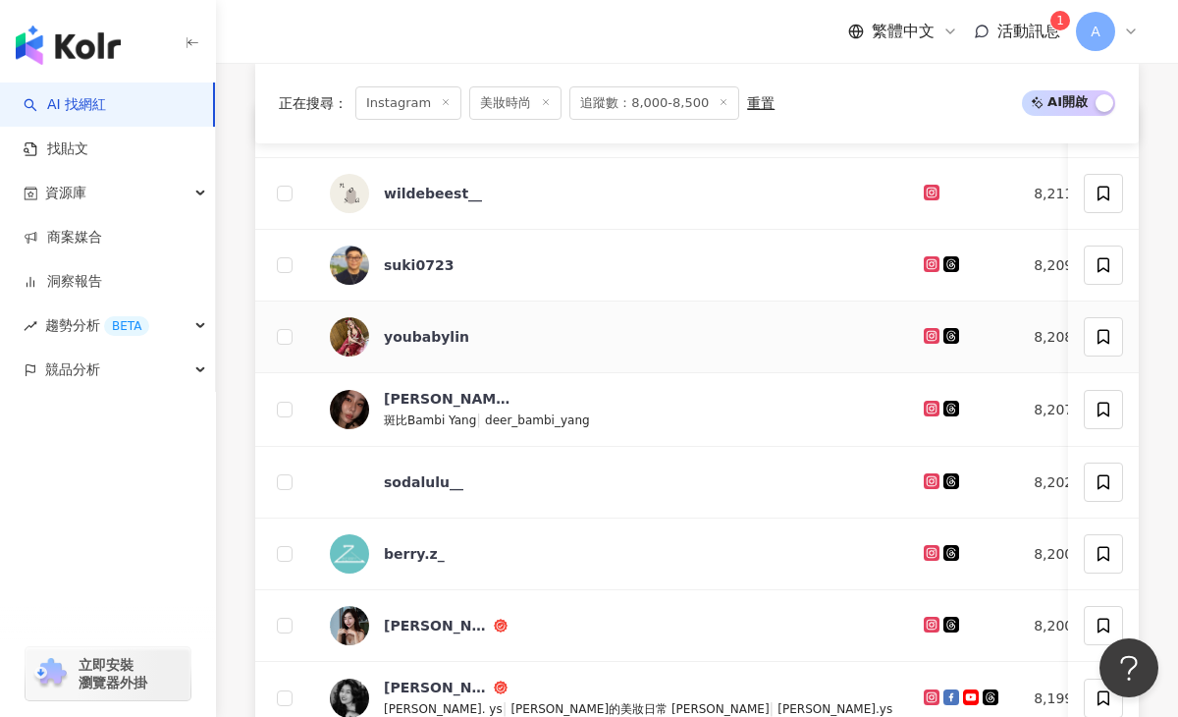
scroll to position [746, 0]
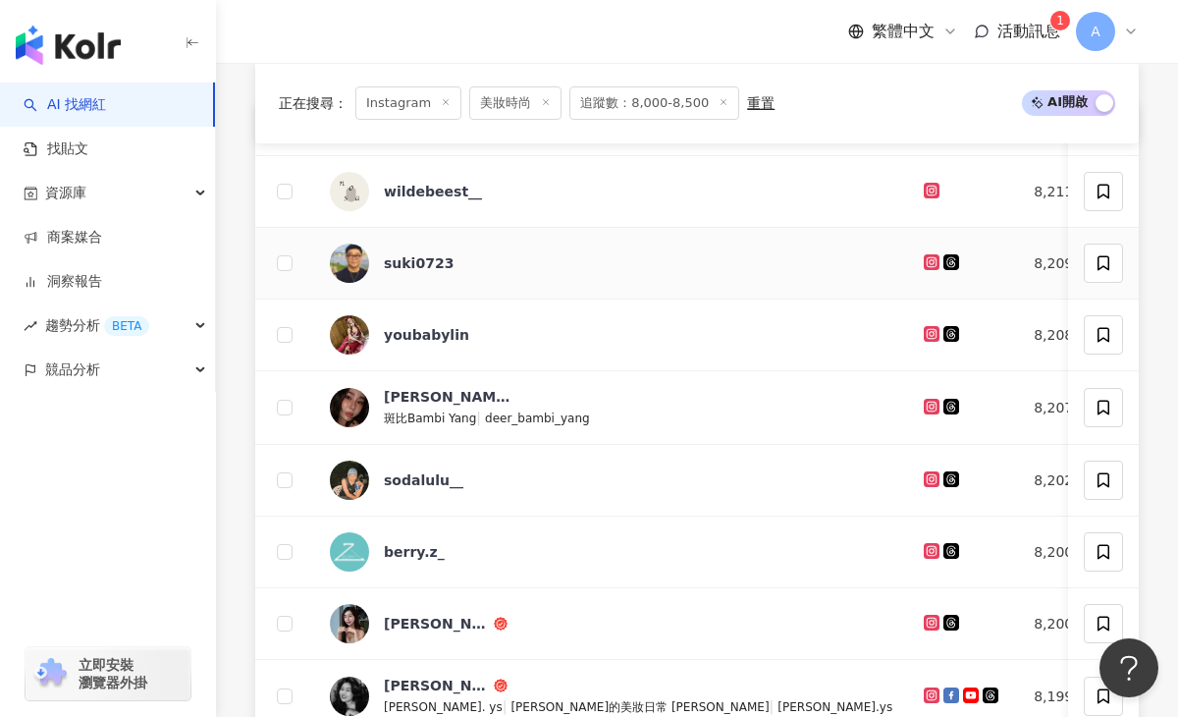
click at [926, 259] on icon at bounding box center [932, 262] width 13 height 12
click at [926, 333] on icon at bounding box center [932, 334] width 13 height 12
click at [928, 410] on icon at bounding box center [932, 406] width 8 height 8
click at [928, 476] on icon at bounding box center [932, 478] width 8 height 8
click at [926, 618] on icon at bounding box center [932, 623] width 13 height 12
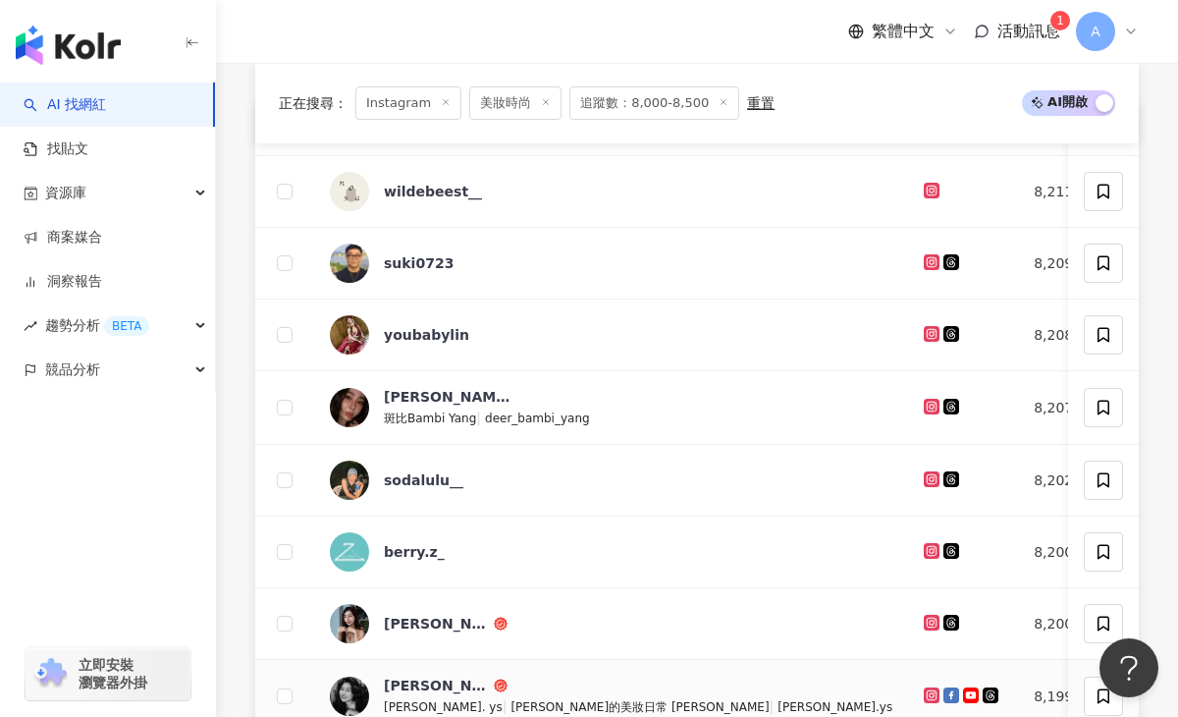
click at [928, 698] on icon at bounding box center [932, 694] width 8 height 8
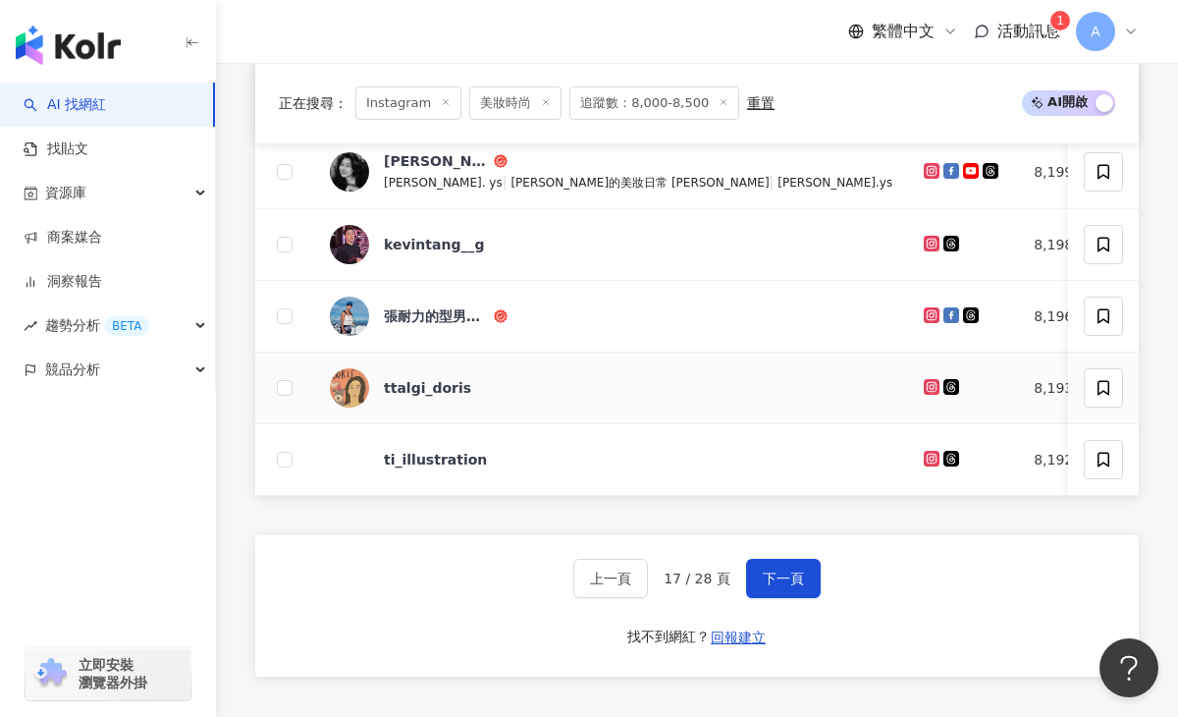
scroll to position [1293, 0]
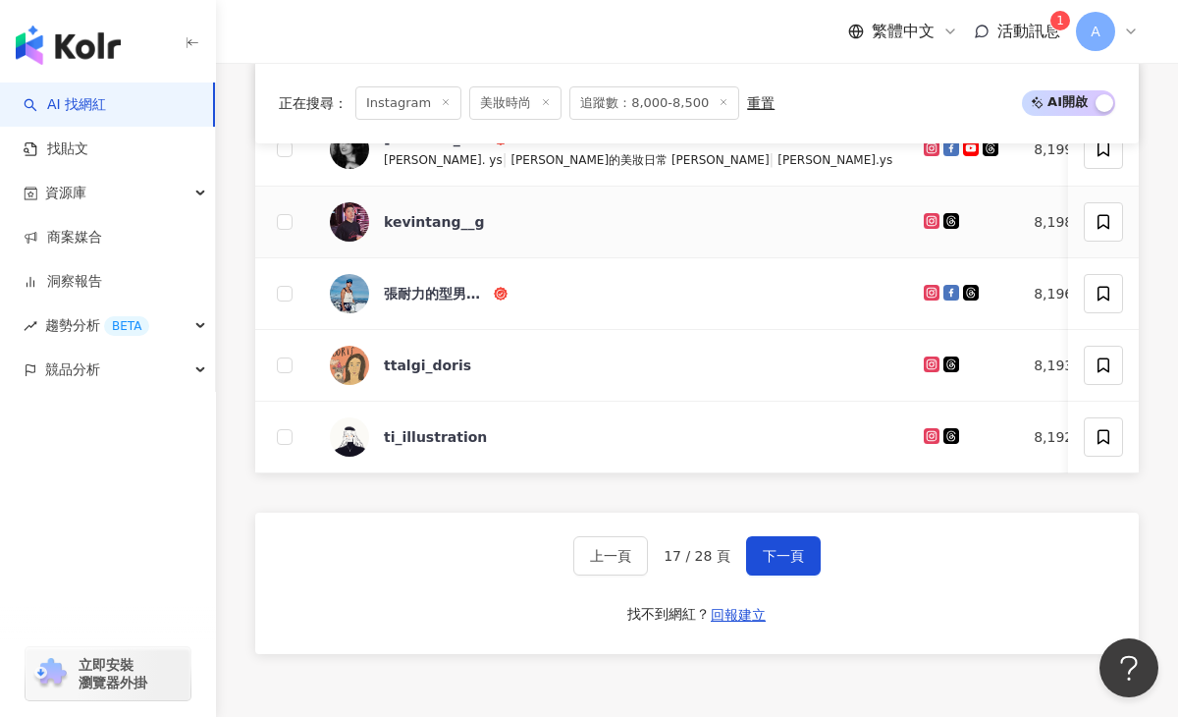
click at [928, 223] on icon at bounding box center [932, 220] width 8 height 8
click at [928, 288] on icon at bounding box center [932, 292] width 8 height 8
click at [924, 358] on icon at bounding box center [932, 364] width 16 height 16
click at [928, 431] on icon at bounding box center [932, 435] width 8 height 8
click at [794, 559] on span "下一頁" at bounding box center [783, 556] width 41 height 16
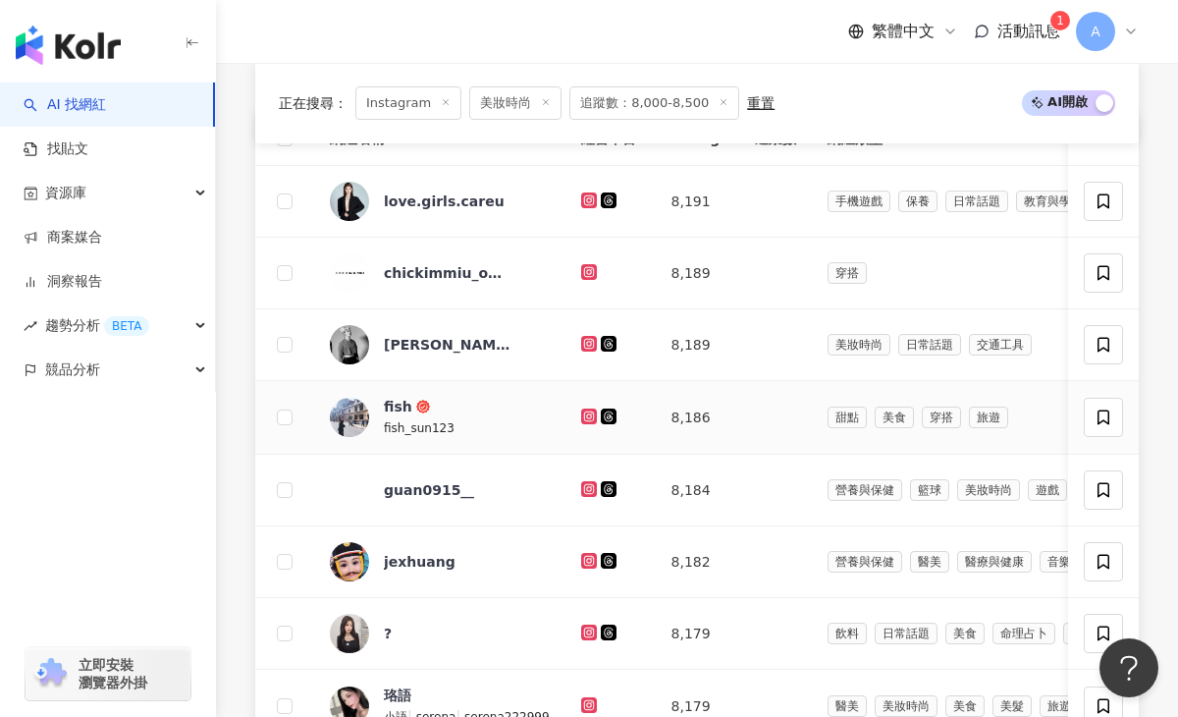
scroll to position [739, 0]
